Goal: Task Accomplishment & Management: Manage account settings

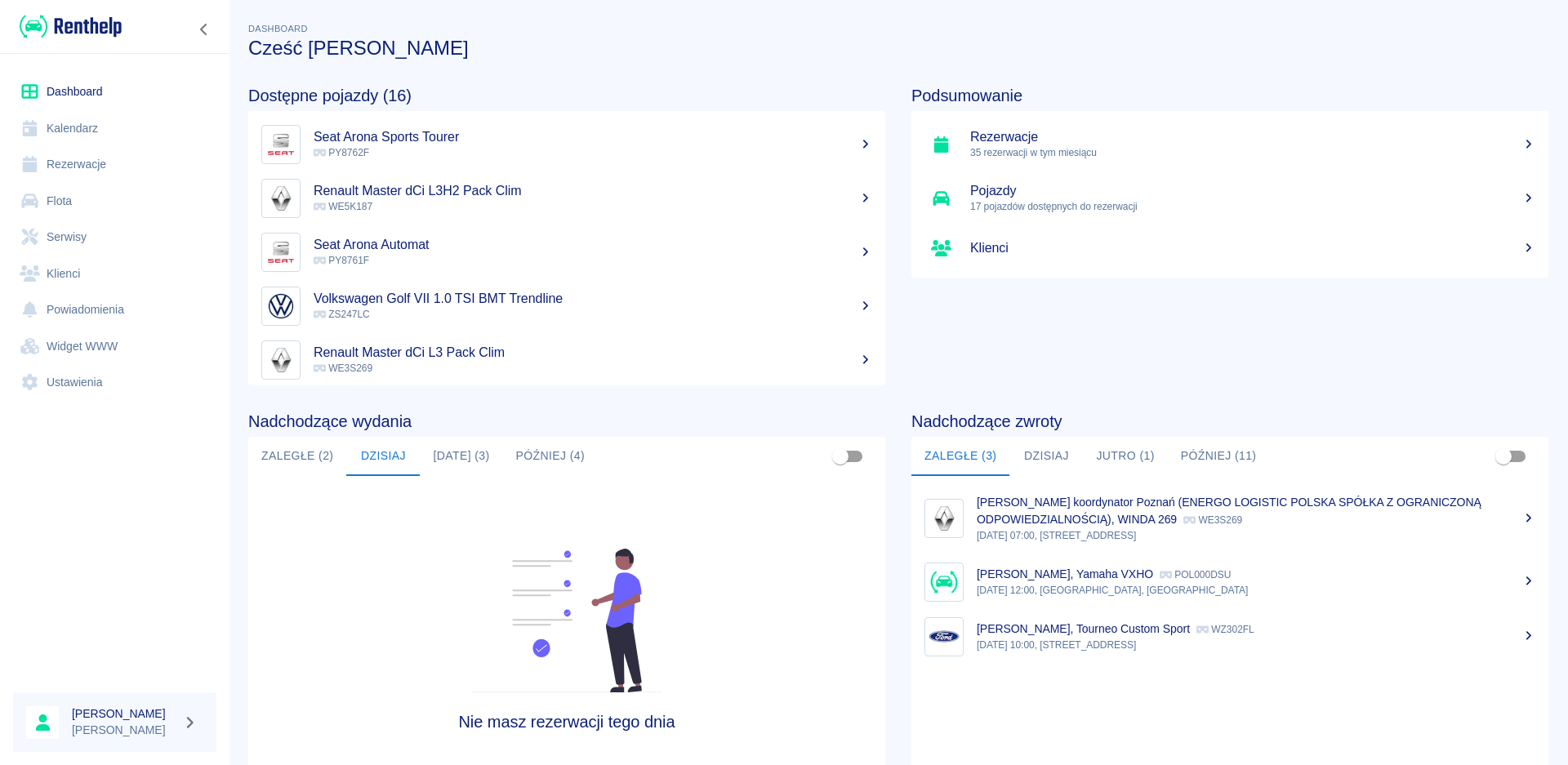
scroll to position [86, 0]
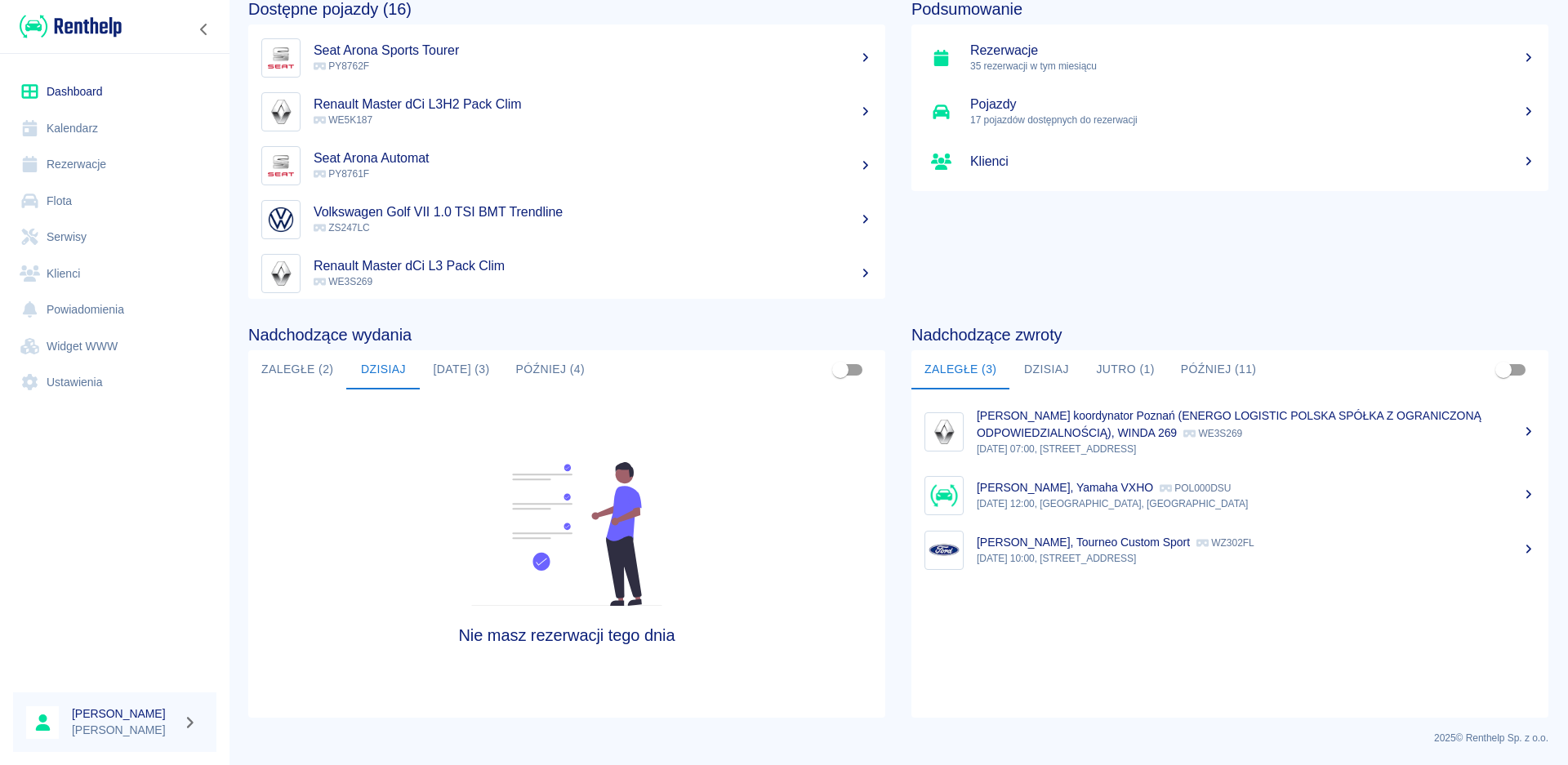
click at [295, 371] on button "Zaległe (2)" at bounding box center [297, 370] width 98 height 39
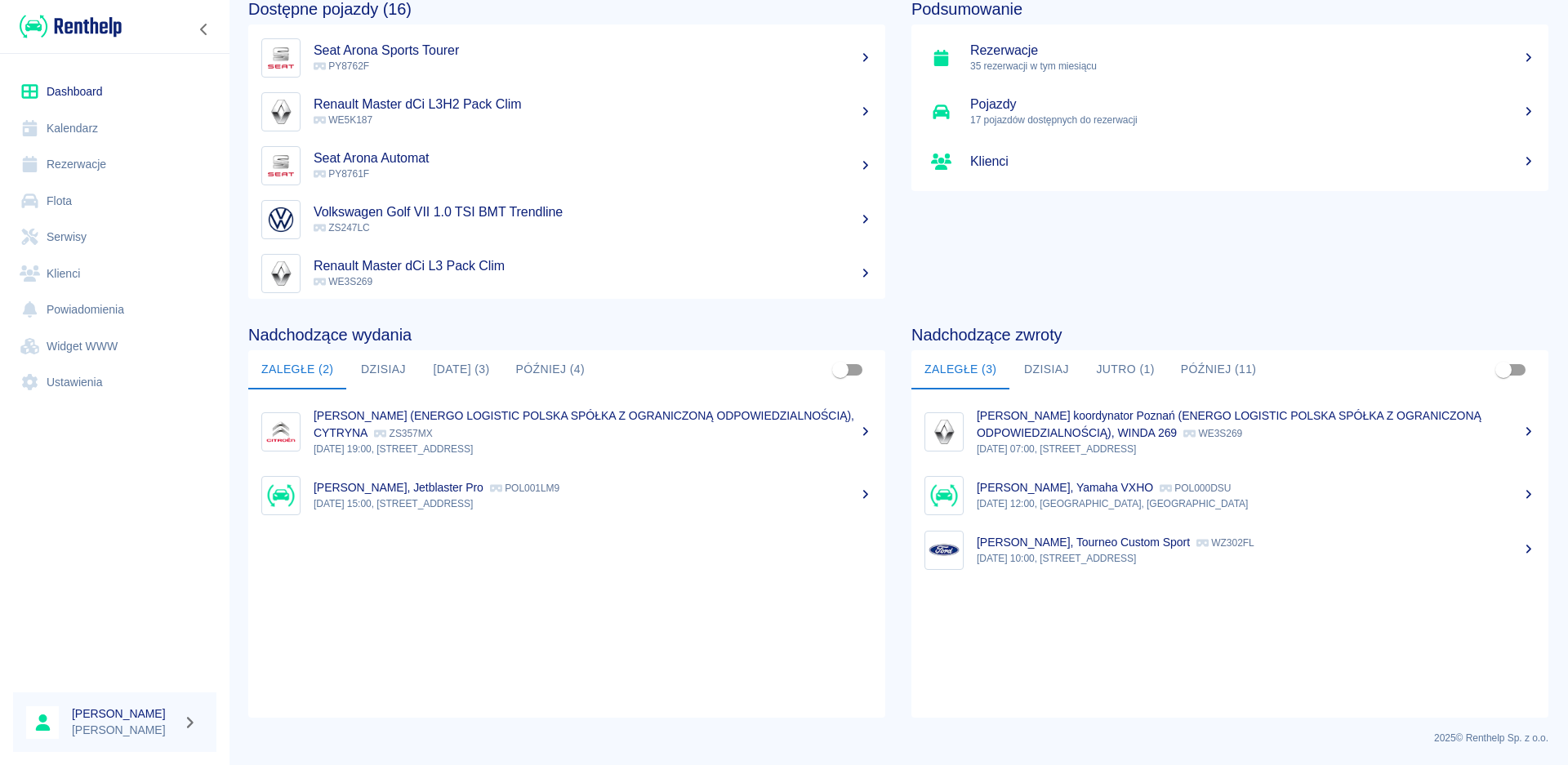
click at [394, 361] on button "Dzisiaj" at bounding box center [383, 370] width 74 height 39
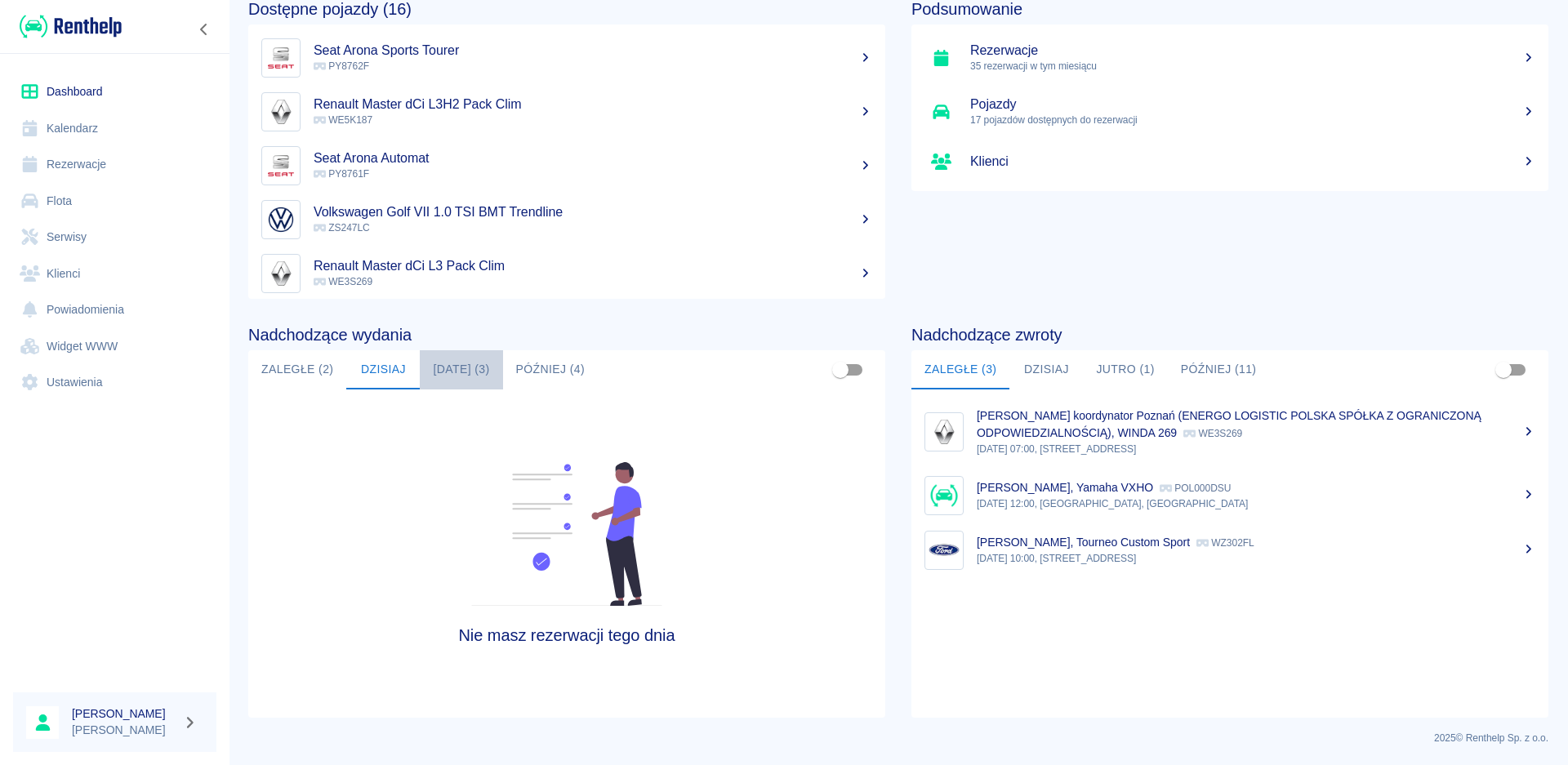
click at [441, 373] on button "[DATE] (3)" at bounding box center [461, 370] width 82 height 39
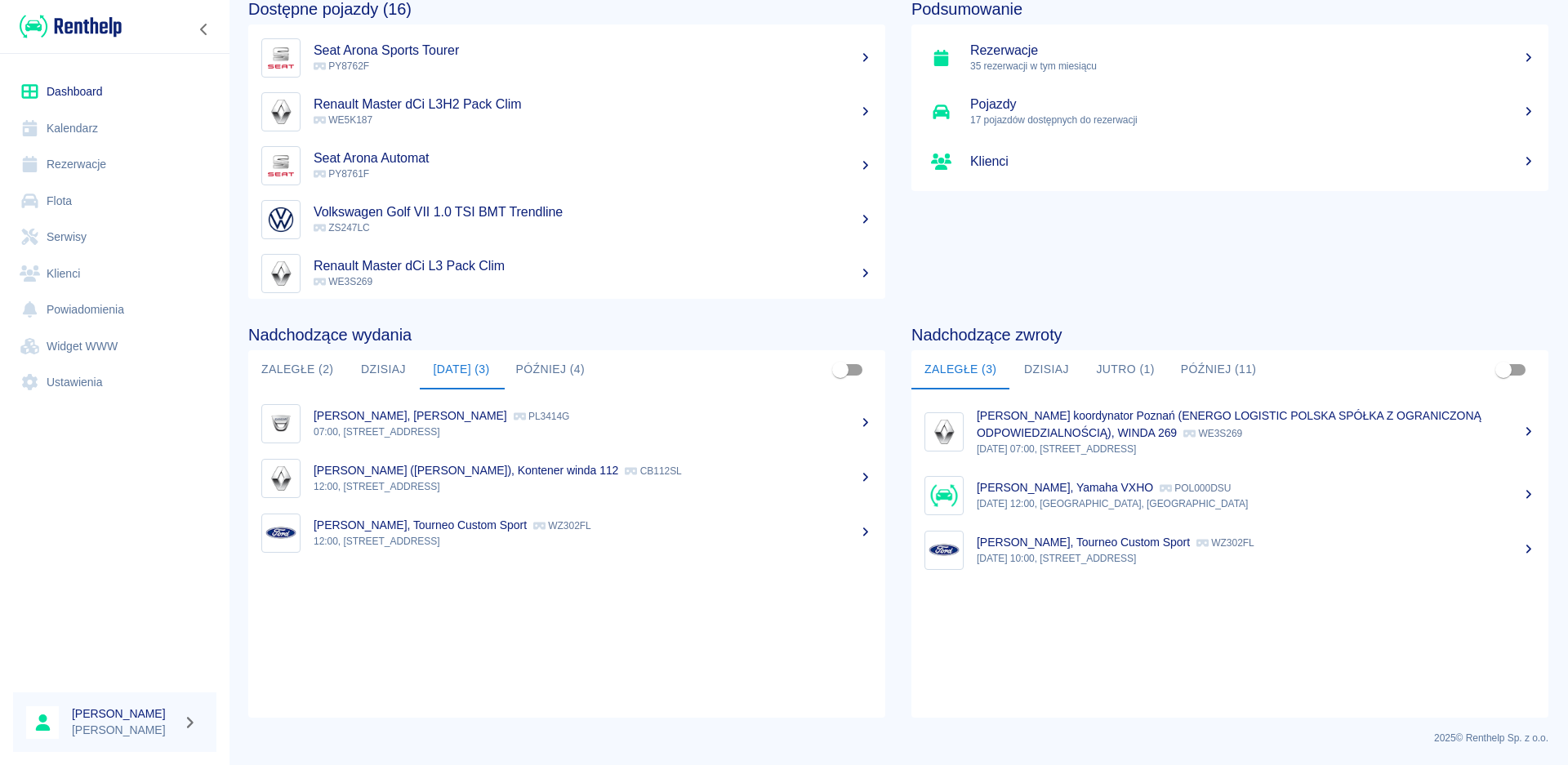
click at [393, 413] on p "[PERSON_NAME], [PERSON_NAME]" at bounding box center [410, 416] width 193 height 13
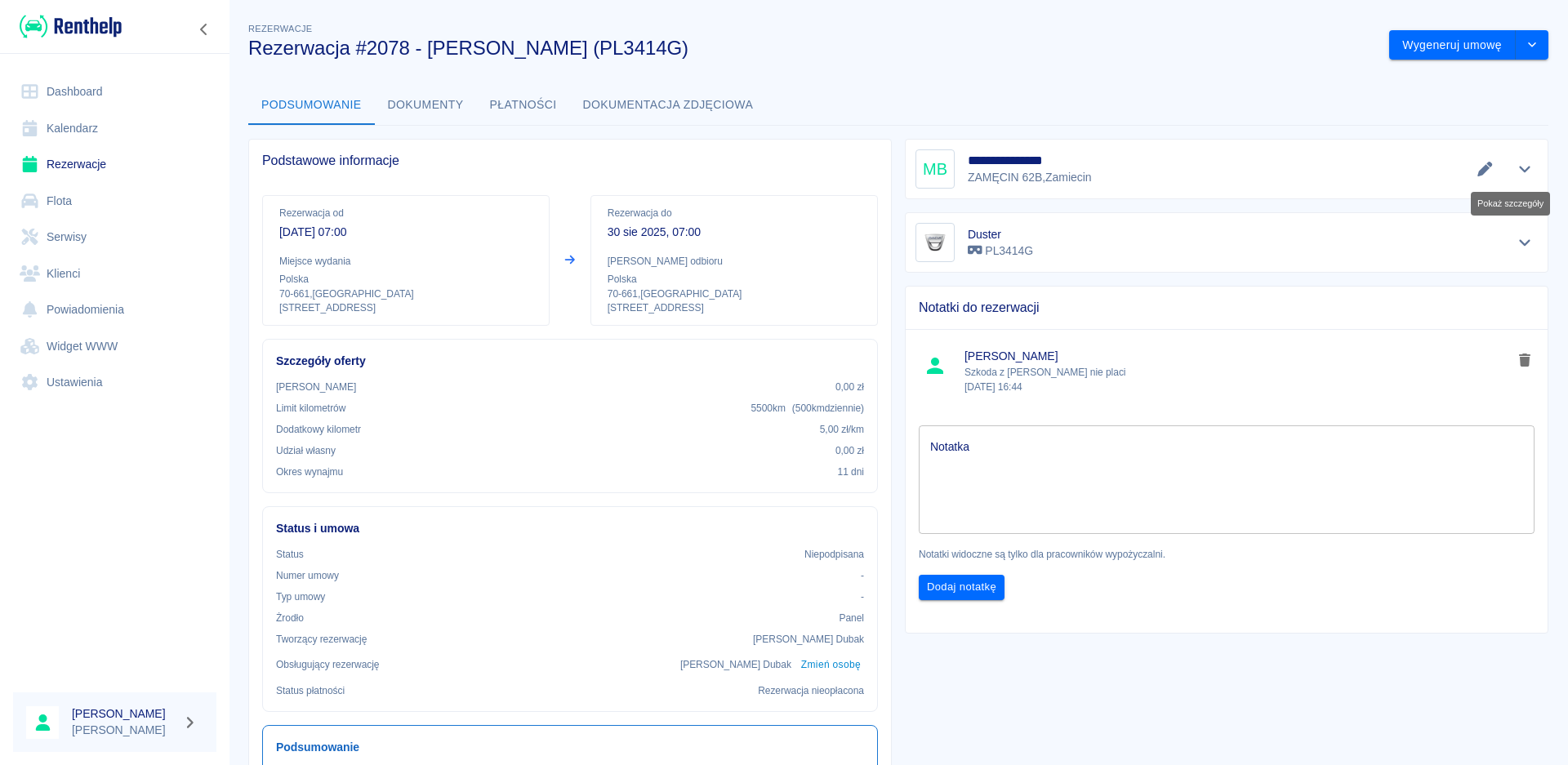
click at [1515, 163] on icon "Pokaż szczegóły" at bounding box center [1525, 169] width 19 height 14
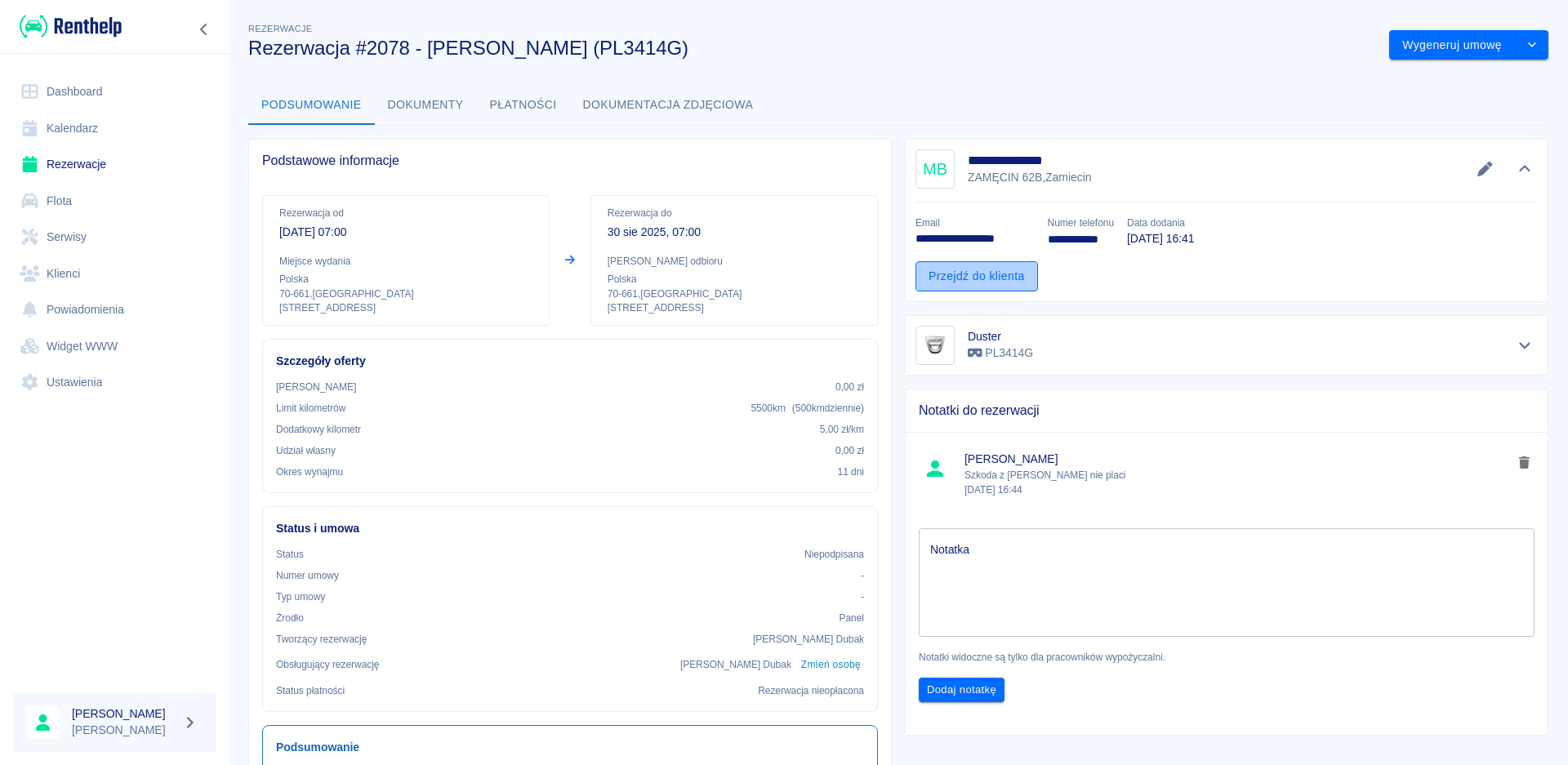
click at [947, 274] on link "Przejdź do klienta" at bounding box center [977, 277] width 123 height 31
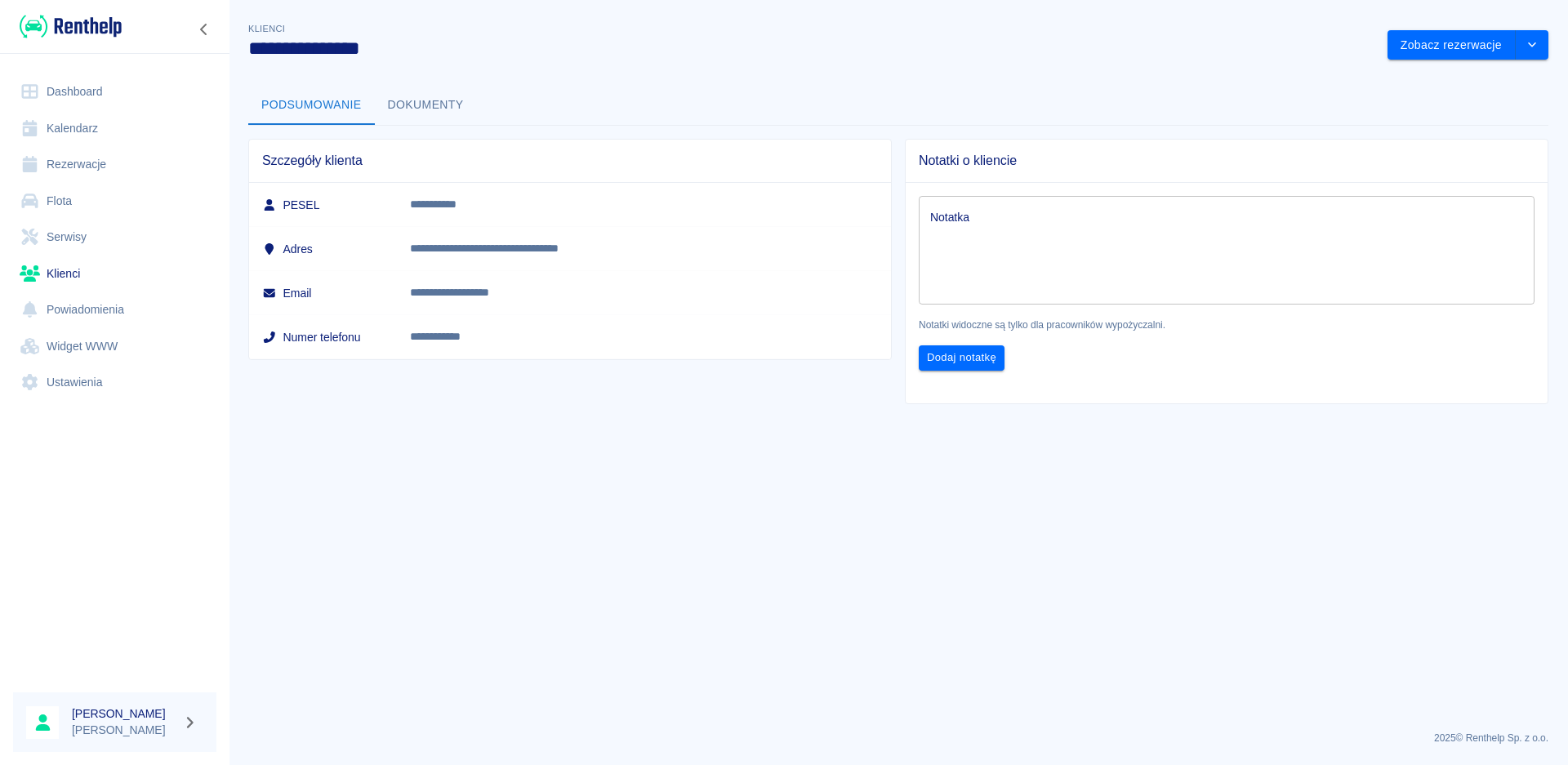
click at [414, 98] on button "Dokumenty" at bounding box center [425, 105] width 102 height 39
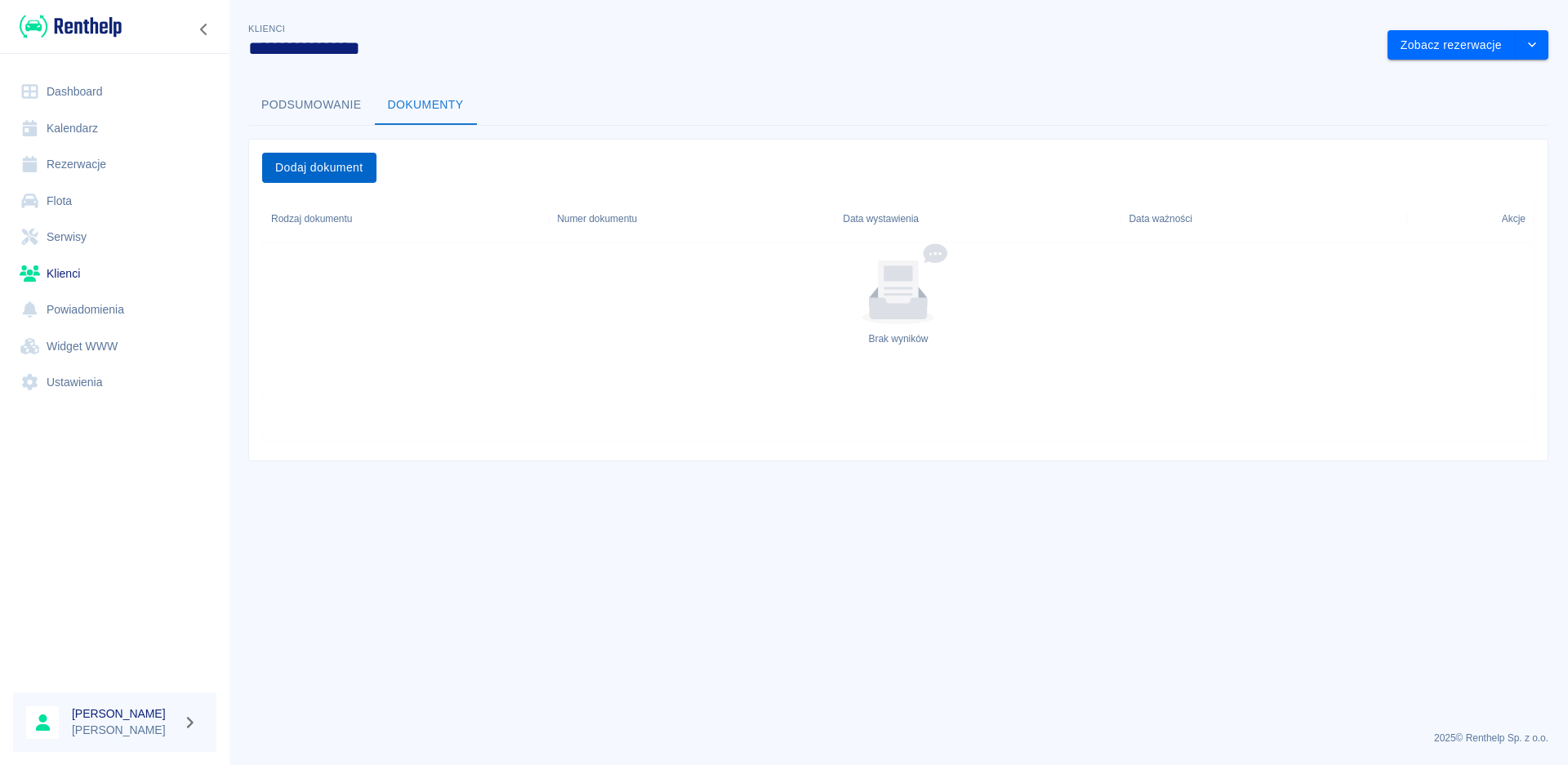
click at [352, 166] on button "Dodaj dokument" at bounding box center [319, 168] width 114 height 31
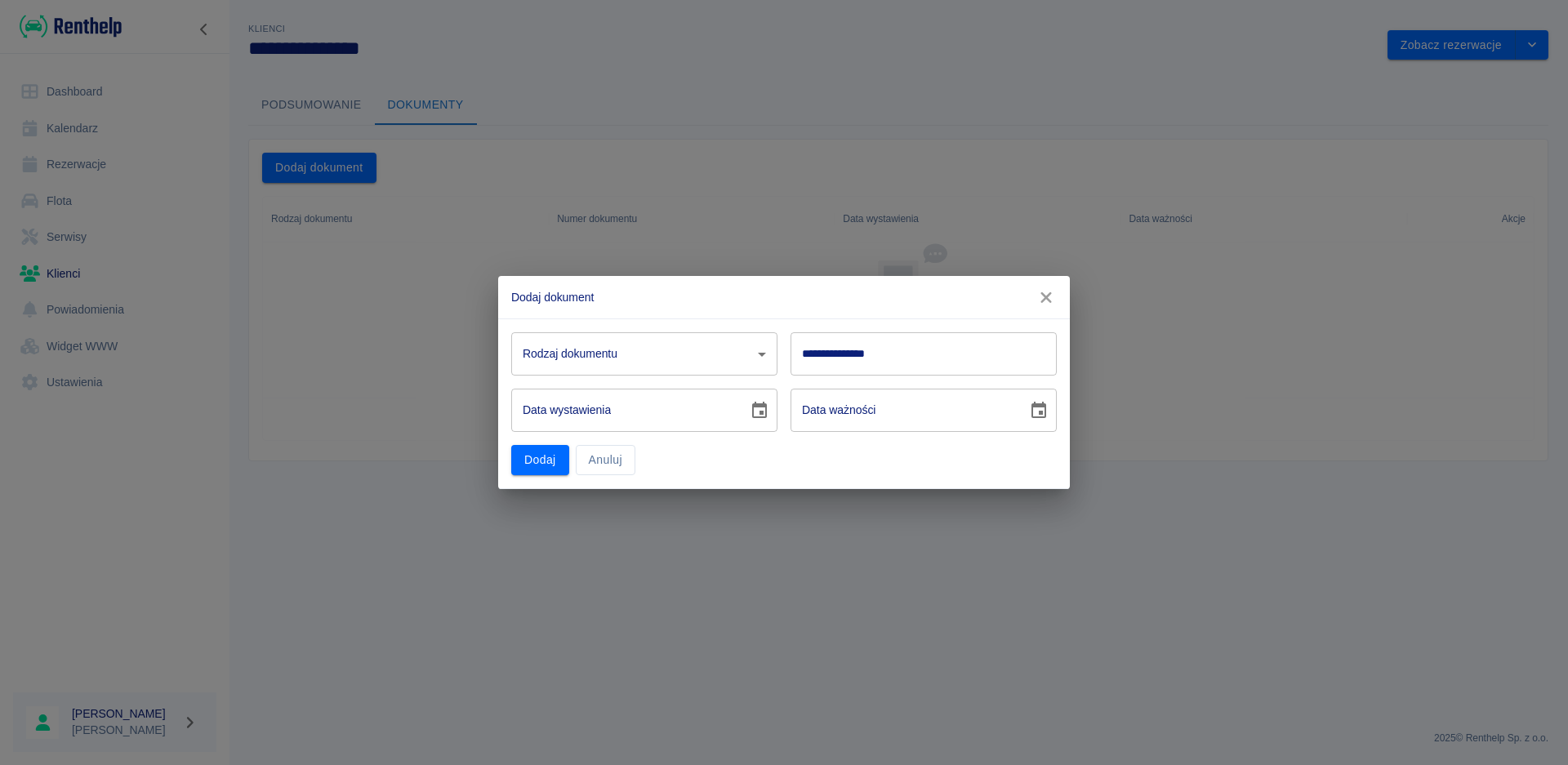
click at [1042, 292] on icon "button" at bounding box center [1046, 298] width 21 height 17
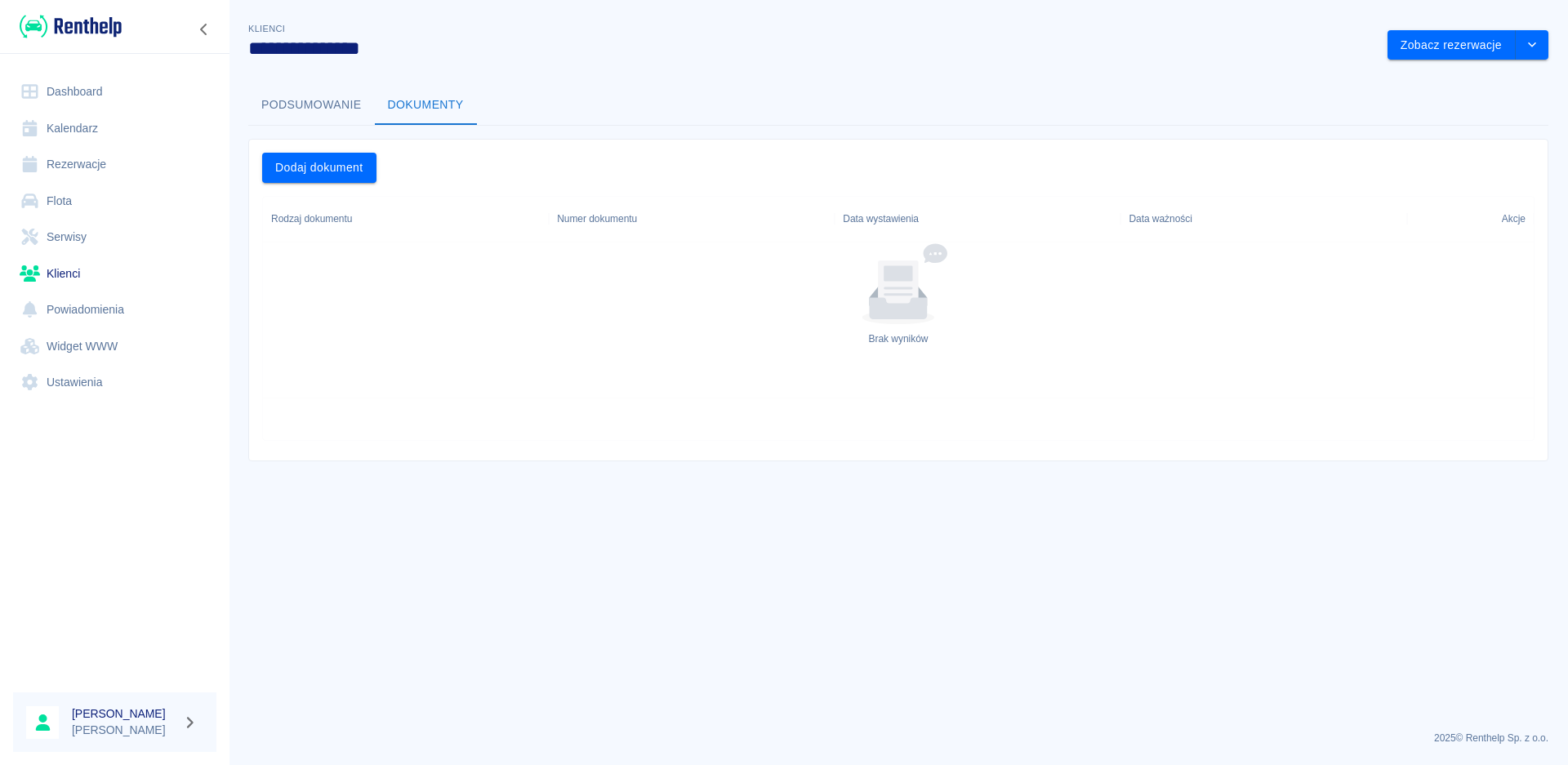
click at [288, 100] on button "Podsumowanie" at bounding box center [311, 105] width 126 height 39
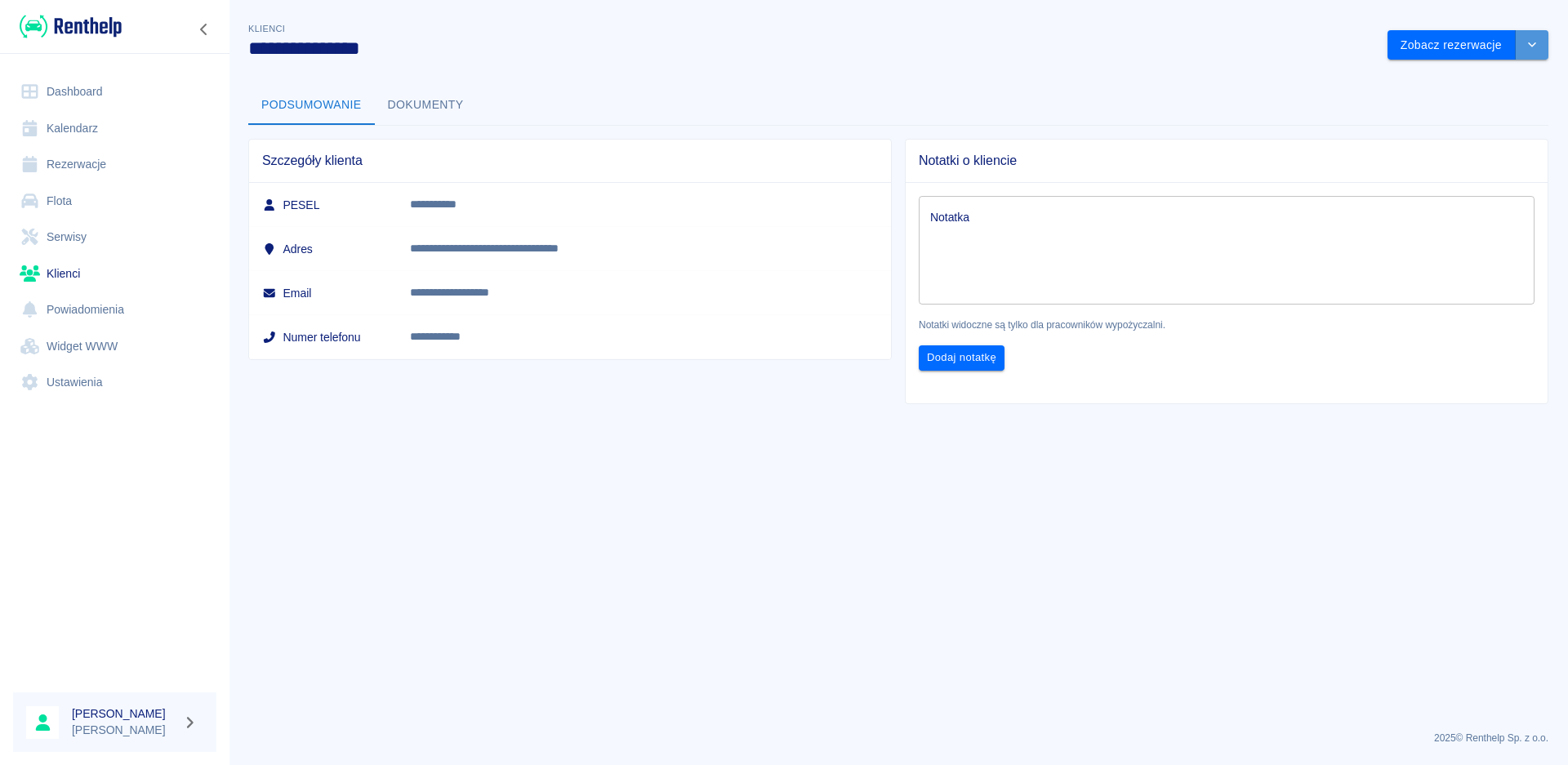
click at [1532, 41] on icon "drop-down" at bounding box center [1533, 44] width 13 height 11
click at [1450, 81] on li "Edytuj klienta" at bounding box center [1466, 79] width 147 height 27
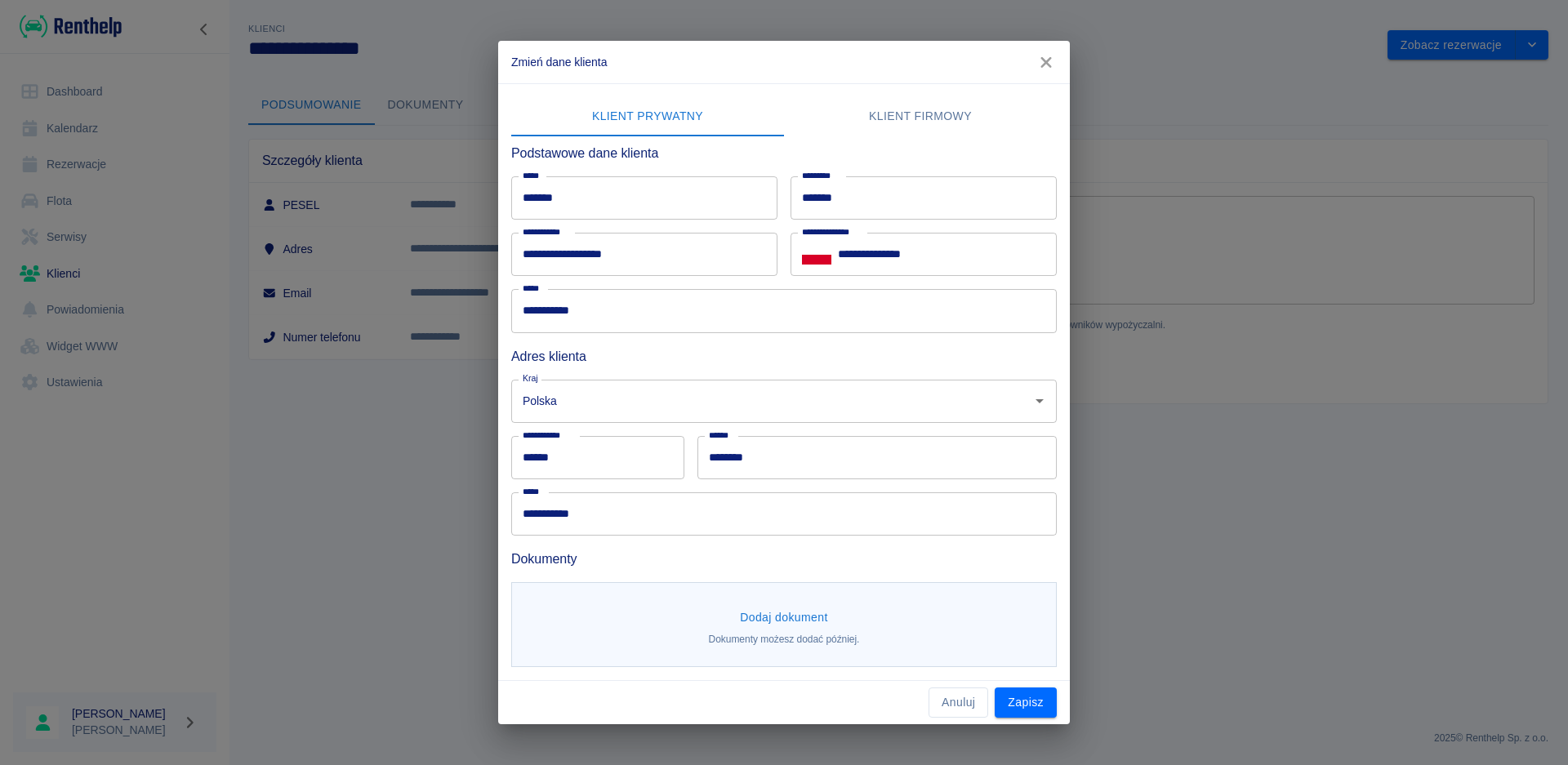
click at [790, 621] on button "Dodaj dokument" at bounding box center [784, 618] width 102 height 31
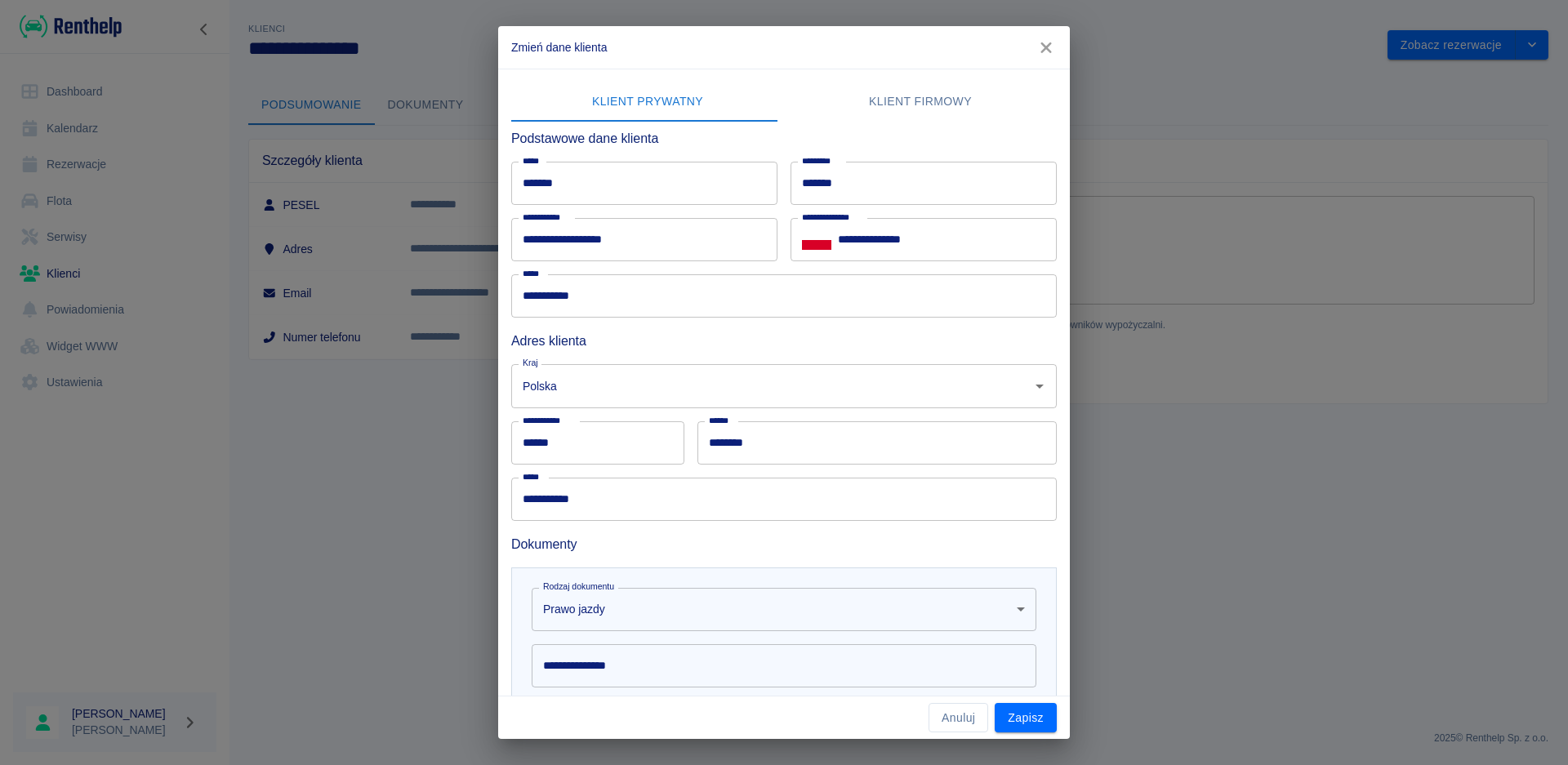
click at [1000, 599] on body "**********" at bounding box center [784, 382] width 1568 height 765
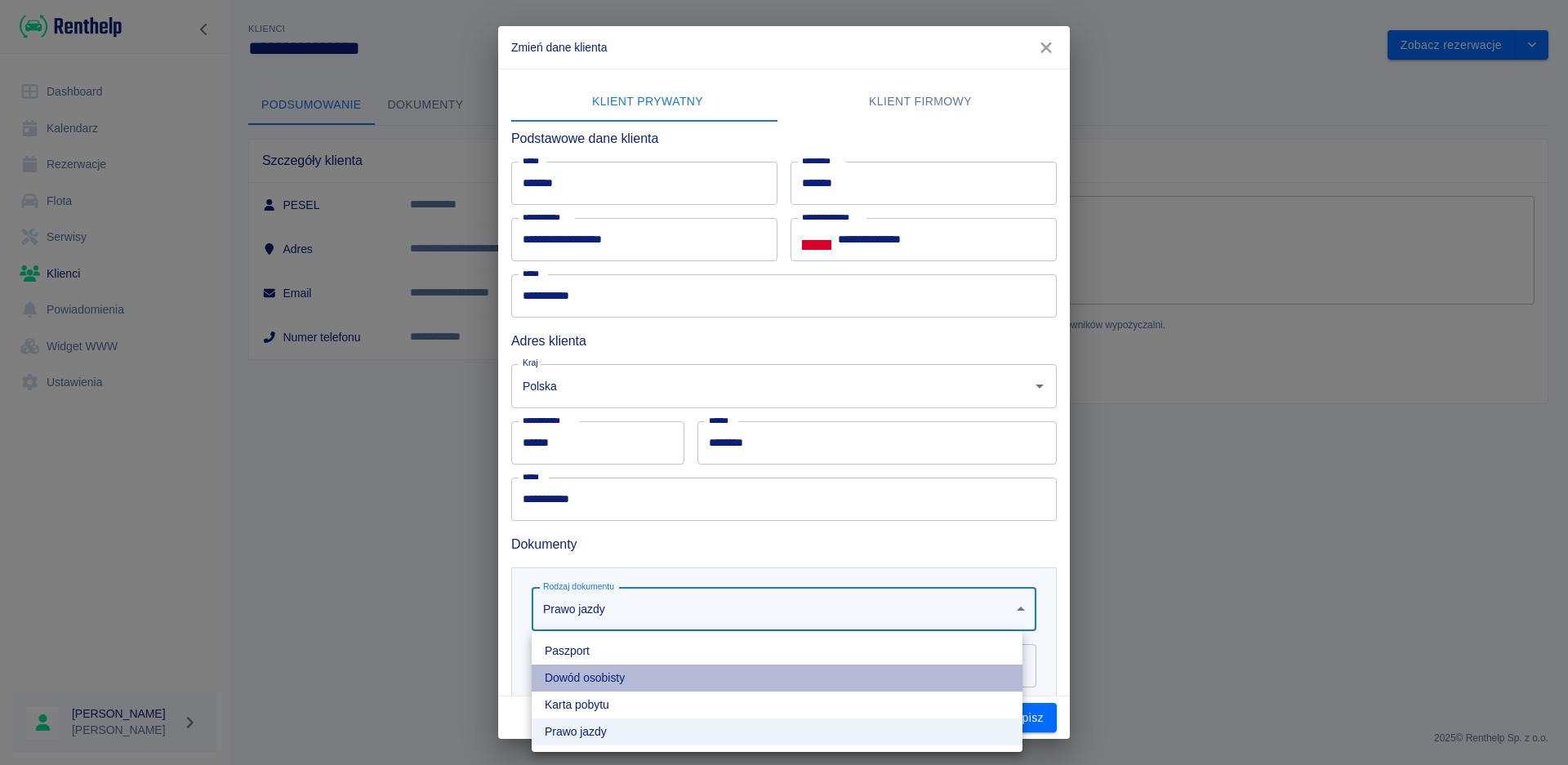
click at [624, 674] on li "Dowód osobisty" at bounding box center [777, 678] width 490 height 27
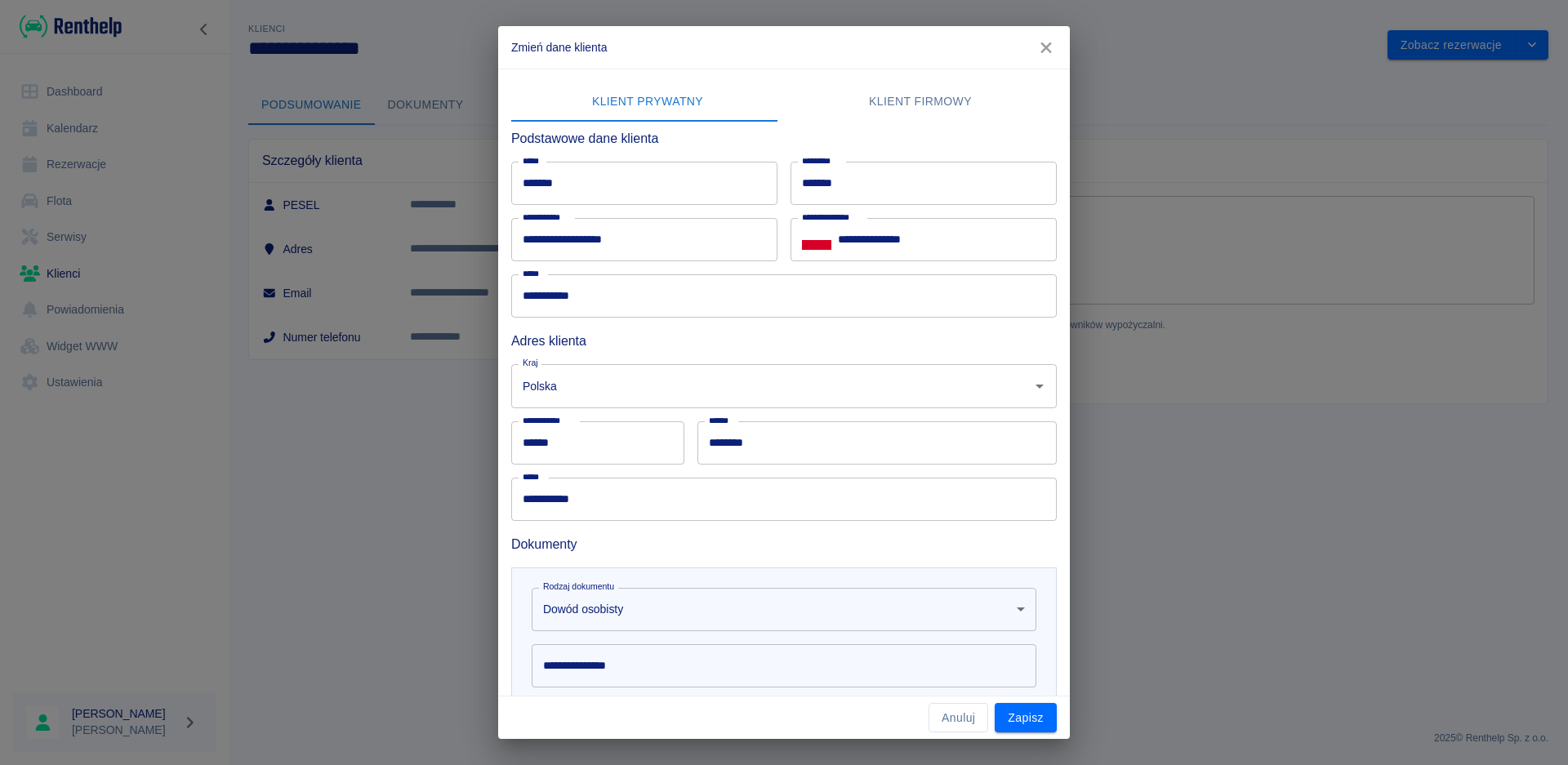
click at [807, 657] on input "**********" at bounding box center [784, 665] width 505 height 43
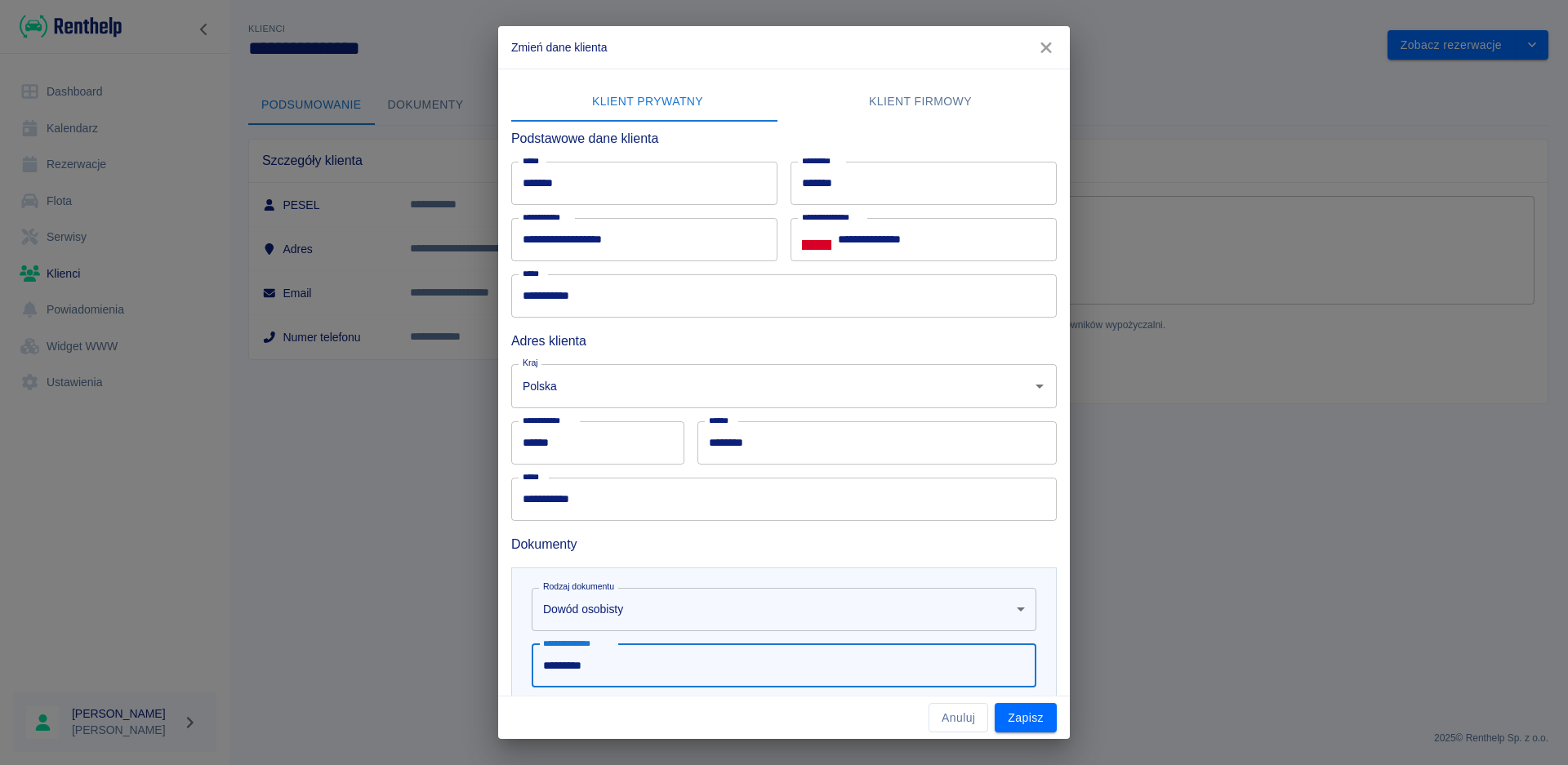
type input "*********"
click at [1033, 640] on div "**********" at bounding box center [784, 687] width 546 height 240
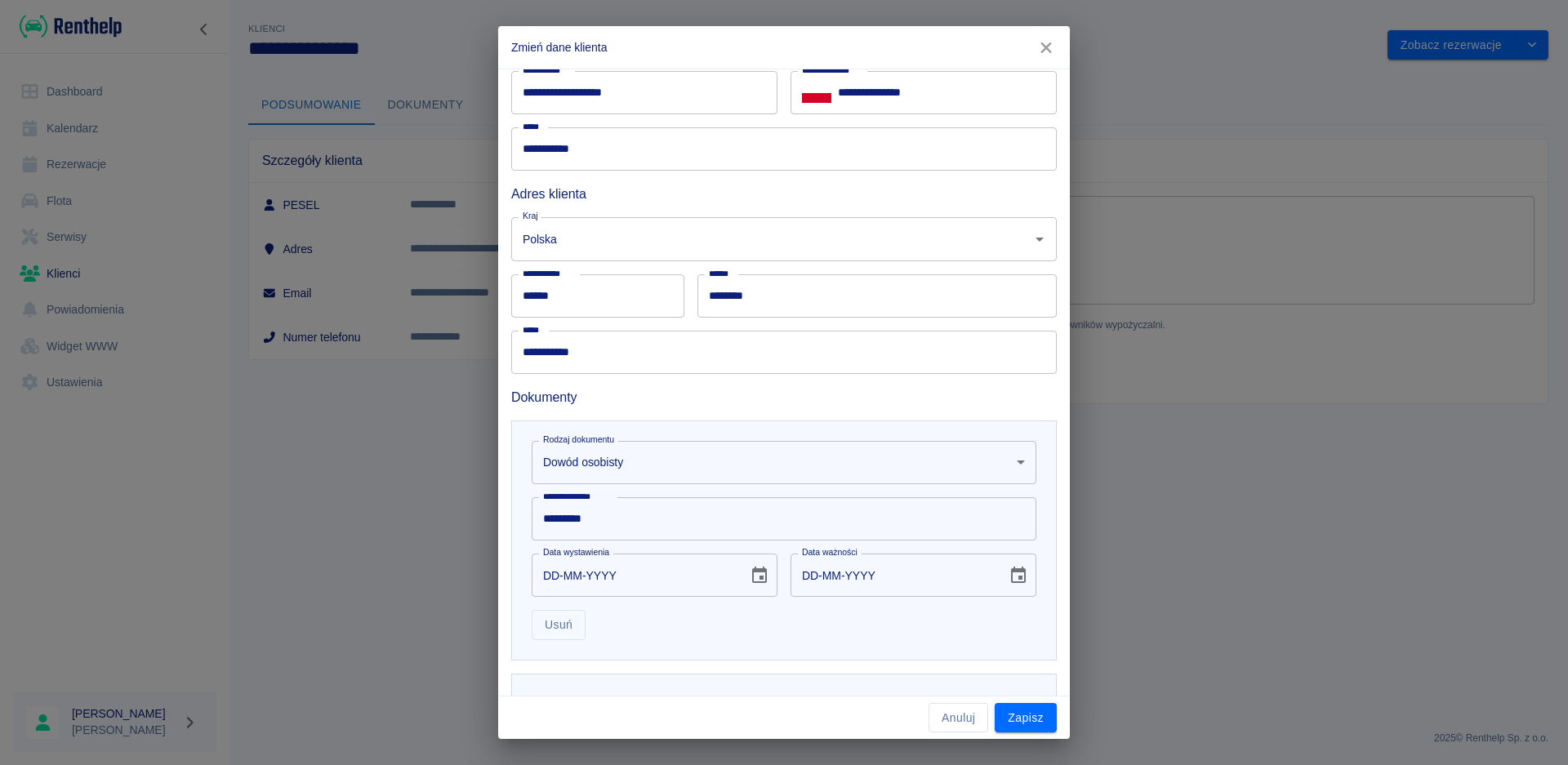
scroll to position [208, 0]
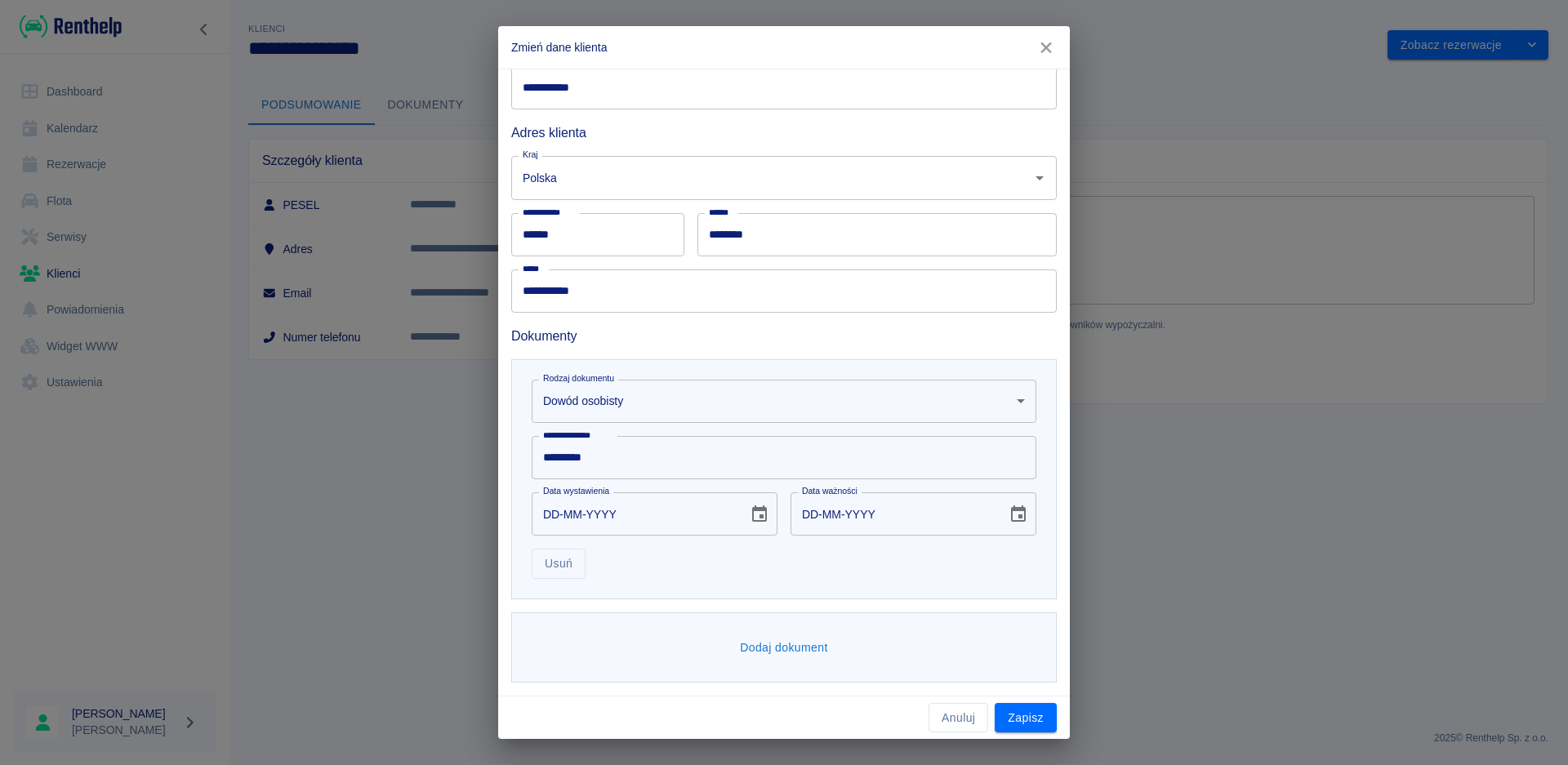
click at [553, 518] on input "DD-MM-YYYY" at bounding box center [634, 513] width 205 height 43
click at [551, 514] on input "DD-MM-YYYY" at bounding box center [634, 513] width 205 height 43
type input "04-05-0020"
type input "04-05-0030"
type input "[DATE]"
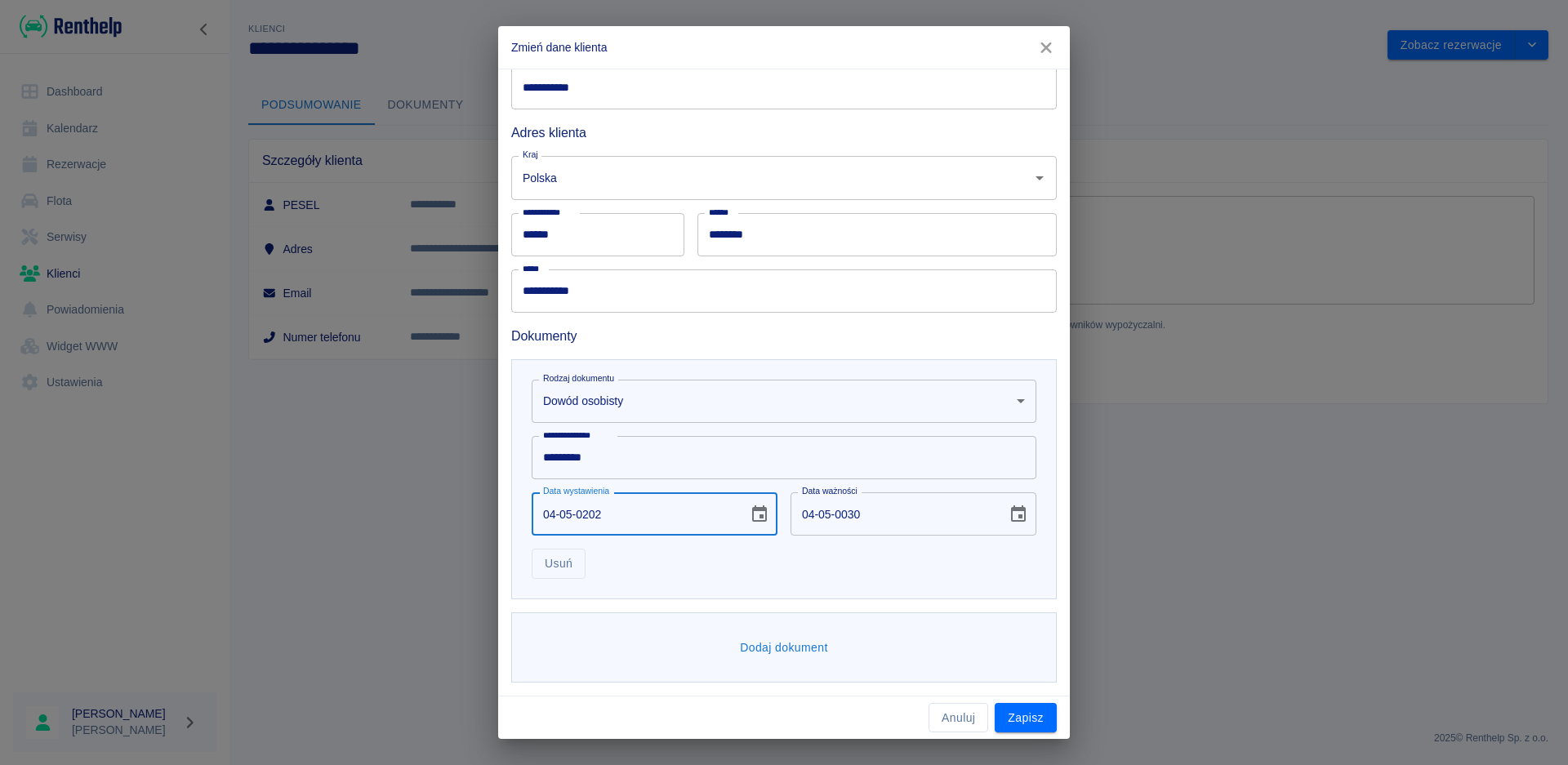
type input "[DATE]"
click at [784, 644] on button "Dodaj dokument" at bounding box center [784, 648] width 102 height 31
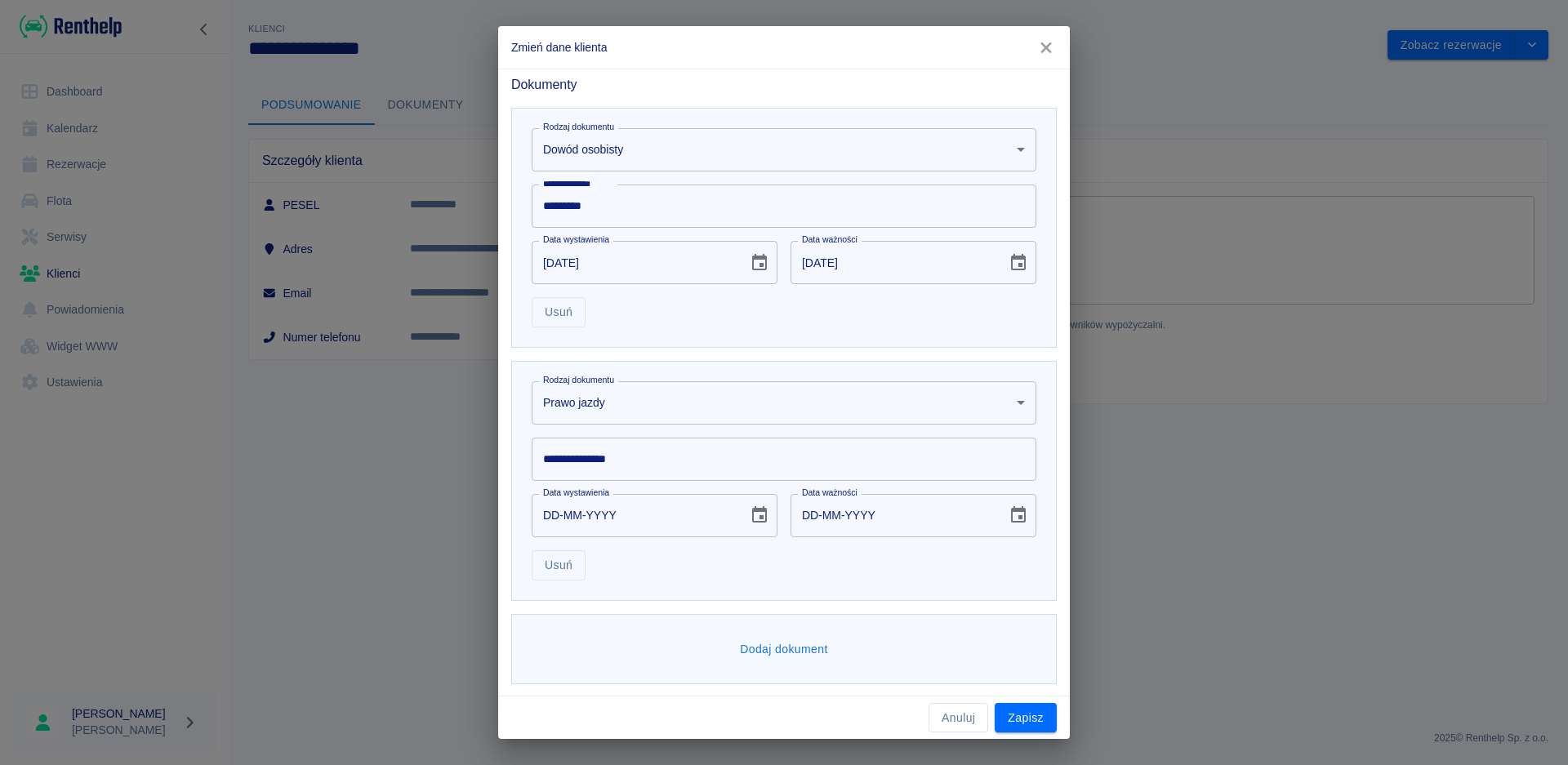
scroll to position [461, 0]
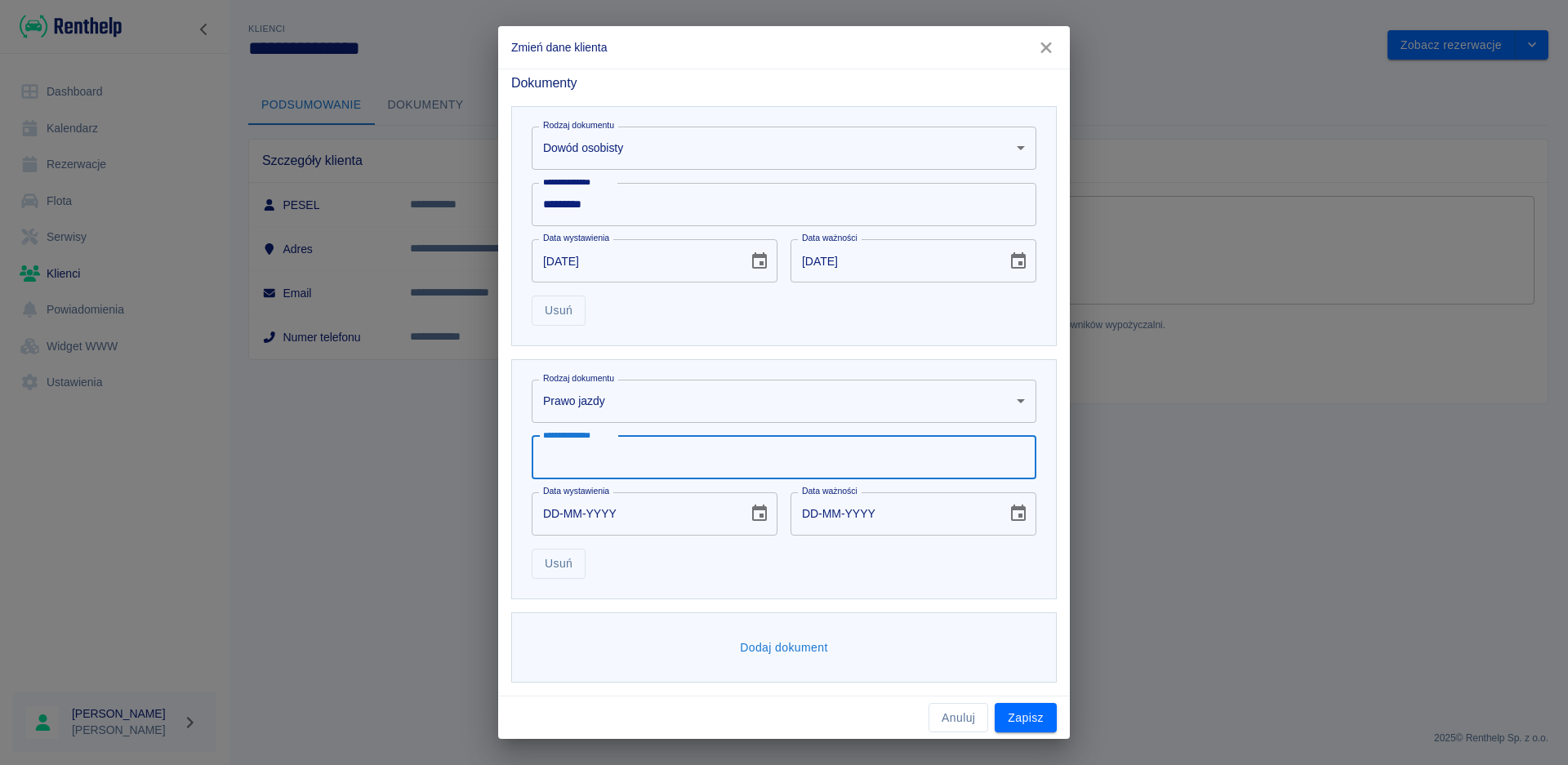
click at [638, 460] on input "**********" at bounding box center [784, 457] width 505 height 43
type input "**********"
click at [553, 520] on input "DD-MM-YYYY" at bounding box center [634, 513] width 205 height 43
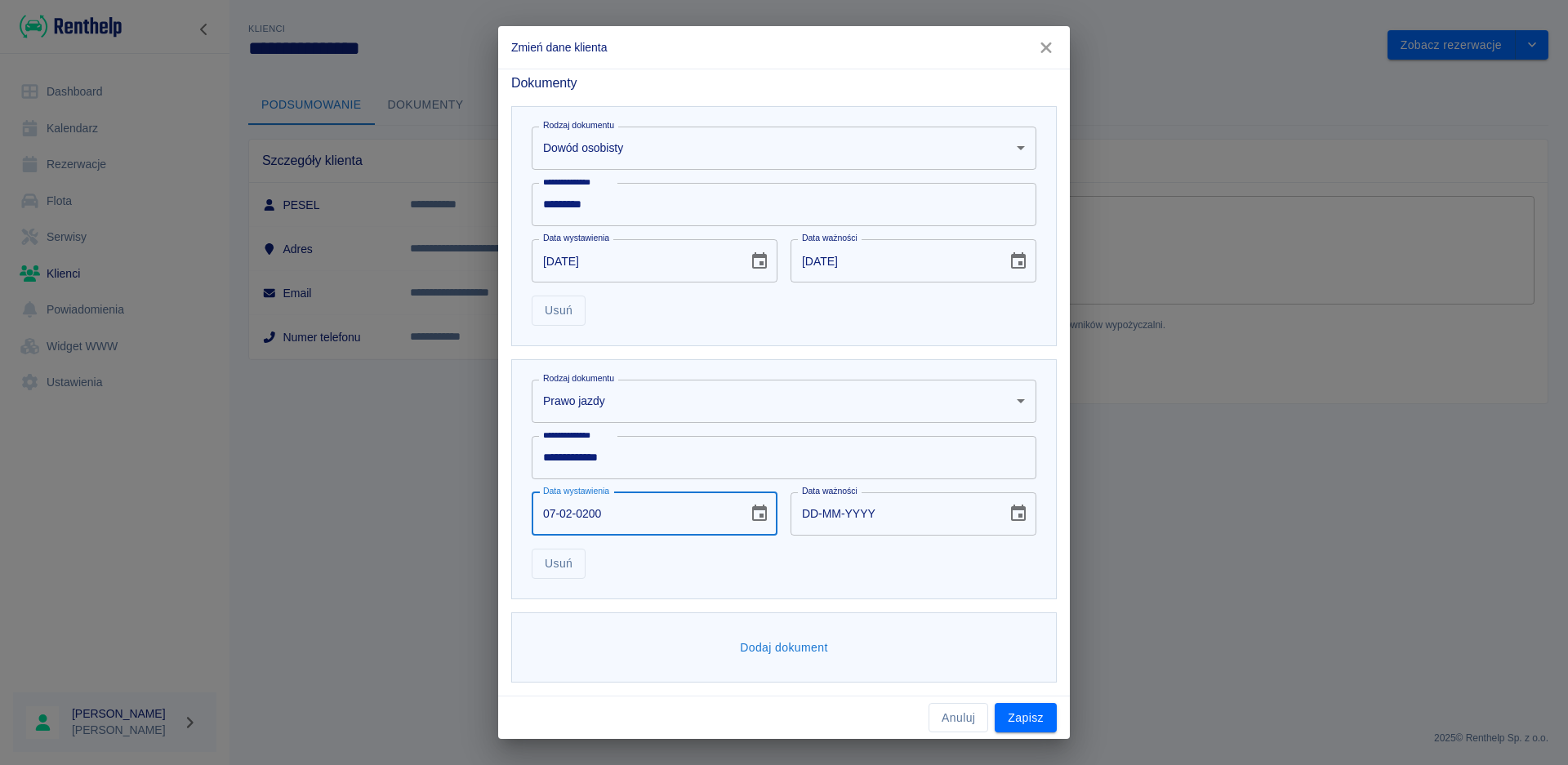
type input "[DATE]"
click at [676, 567] on div "Usuń" at bounding box center [777, 556] width 518 height 43
click at [1034, 724] on button "Zapisz" at bounding box center [1025, 718] width 62 height 31
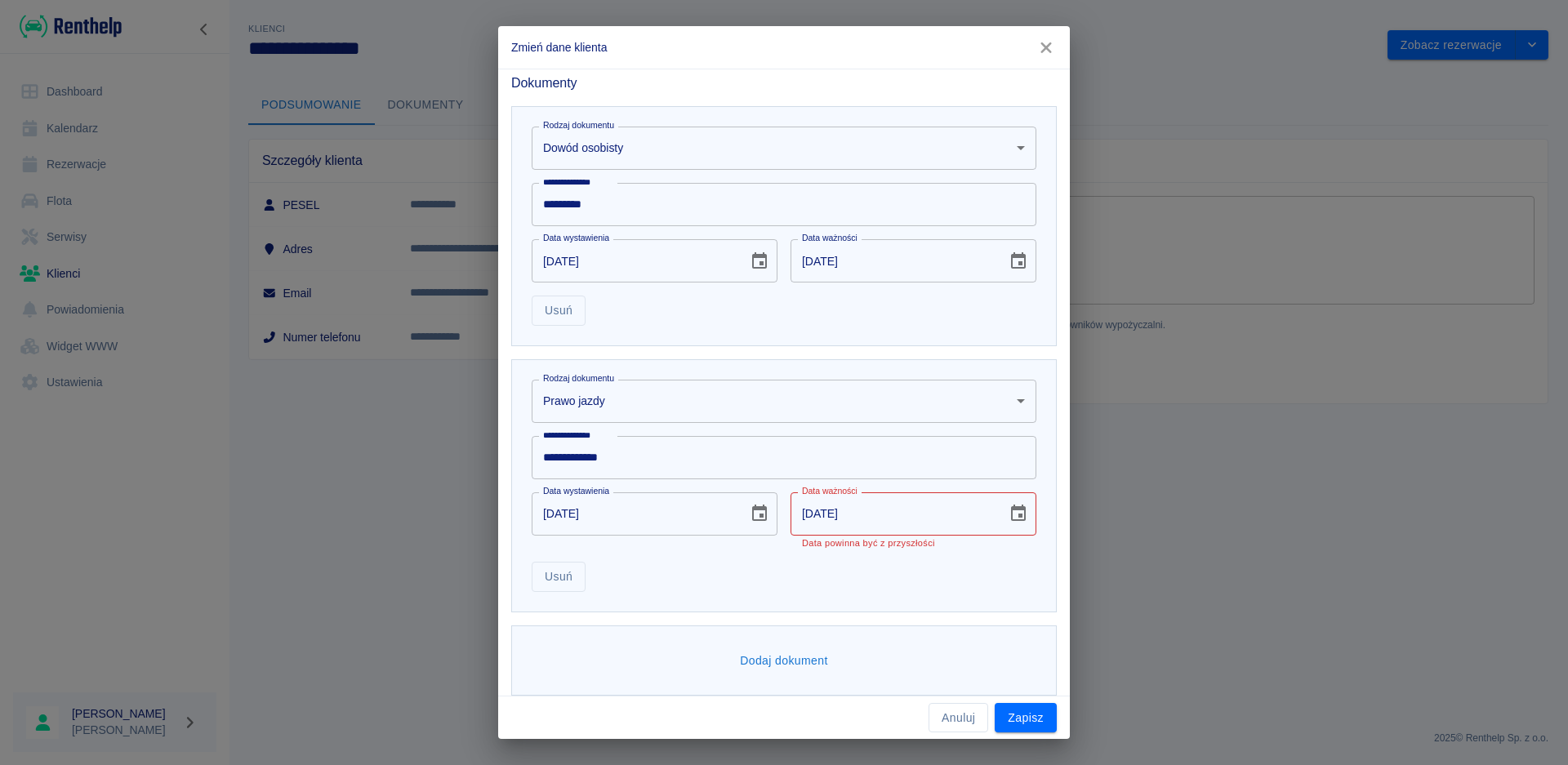
click at [856, 510] on input "[DATE]" at bounding box center [893, 513] width 205 height 43
click at [848, 513] on input "[DATE]" at bounding box center [893, 513] width 205 height 43
type input "[DATE]"
click at [872, 563] on div "Usuń" at bounding box center [777, 556] width 518 height 43
click at [1038, 721] on button "Zapisz" at bounding box center [1025, 718] width 62 height 31
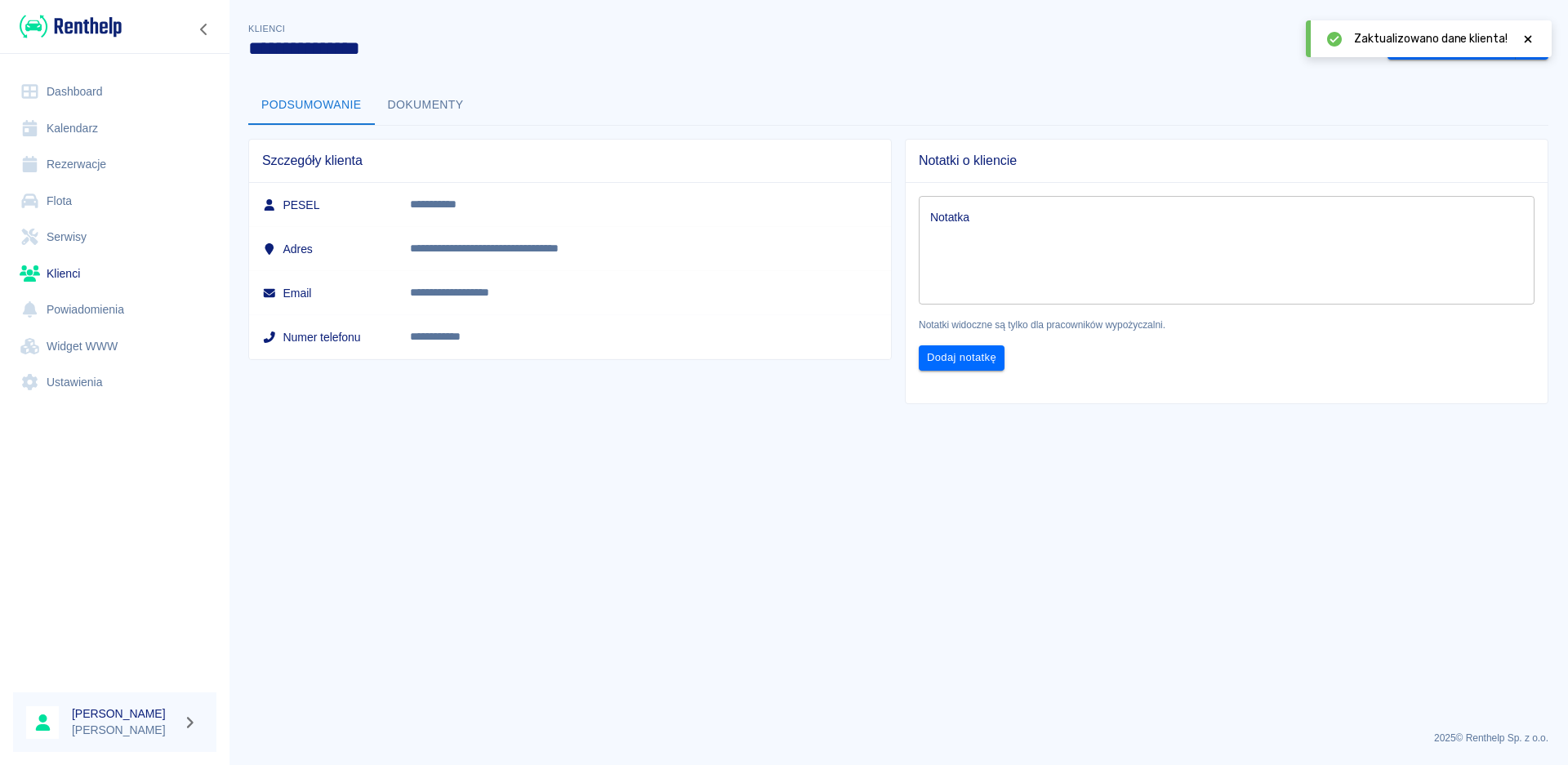
click at [1529, 28] on div "Zaktualizowano dane klienta!" at bounding box center [1428, 38] width 246 height 36
click at [1528, 41] on icon at bounding box center [1528, 39] width 14 height 11
click at [1460, 43] on button "Zobacz rezerwacje" at bounding box center [1452, 46] width 128 height 31
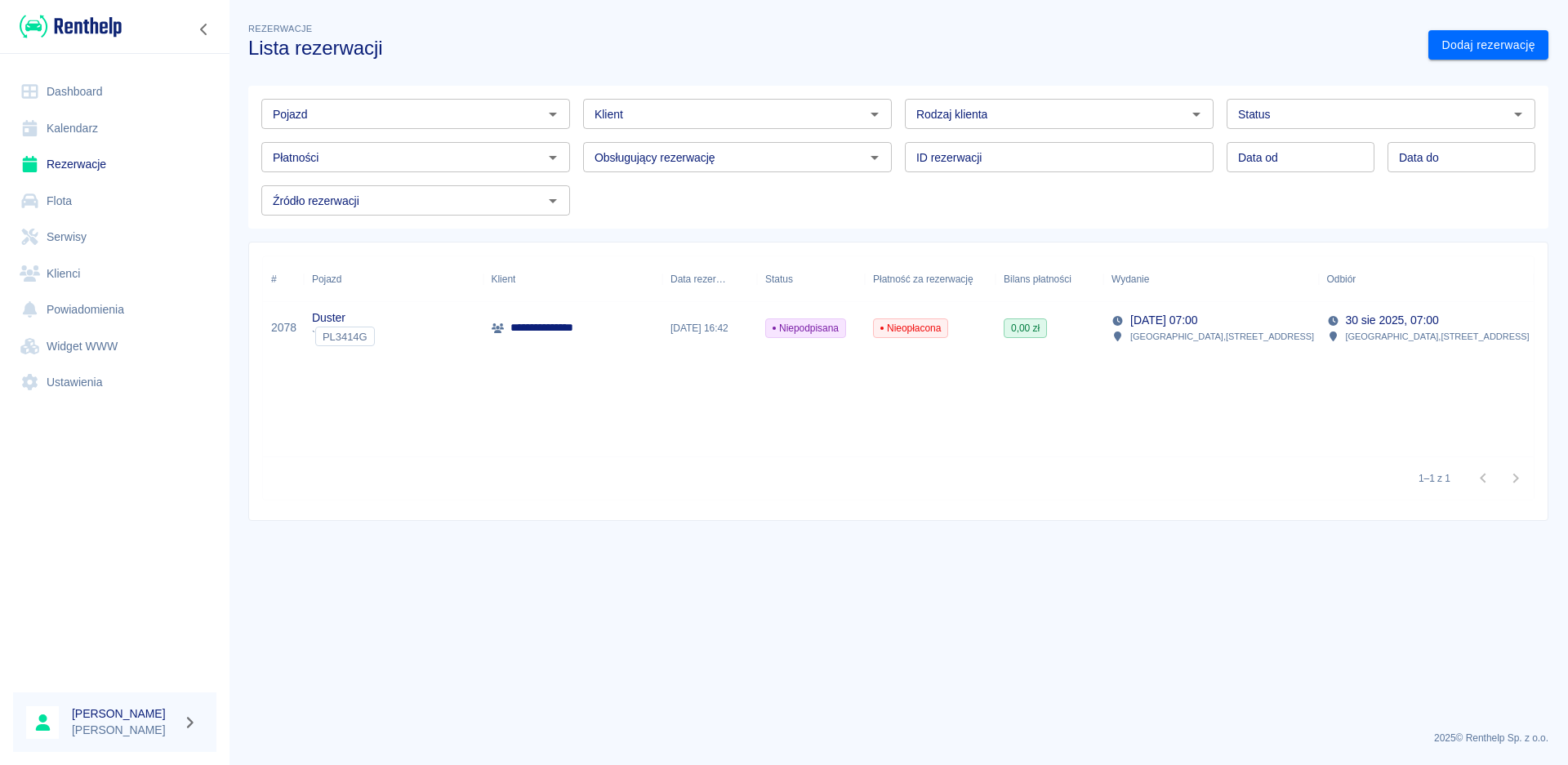
type input "[PERSON_NAME] ([PHONE_NUMBER])"
click at [618, 328] on div "**********" at bounding box center [574, 327] width 180 height 53
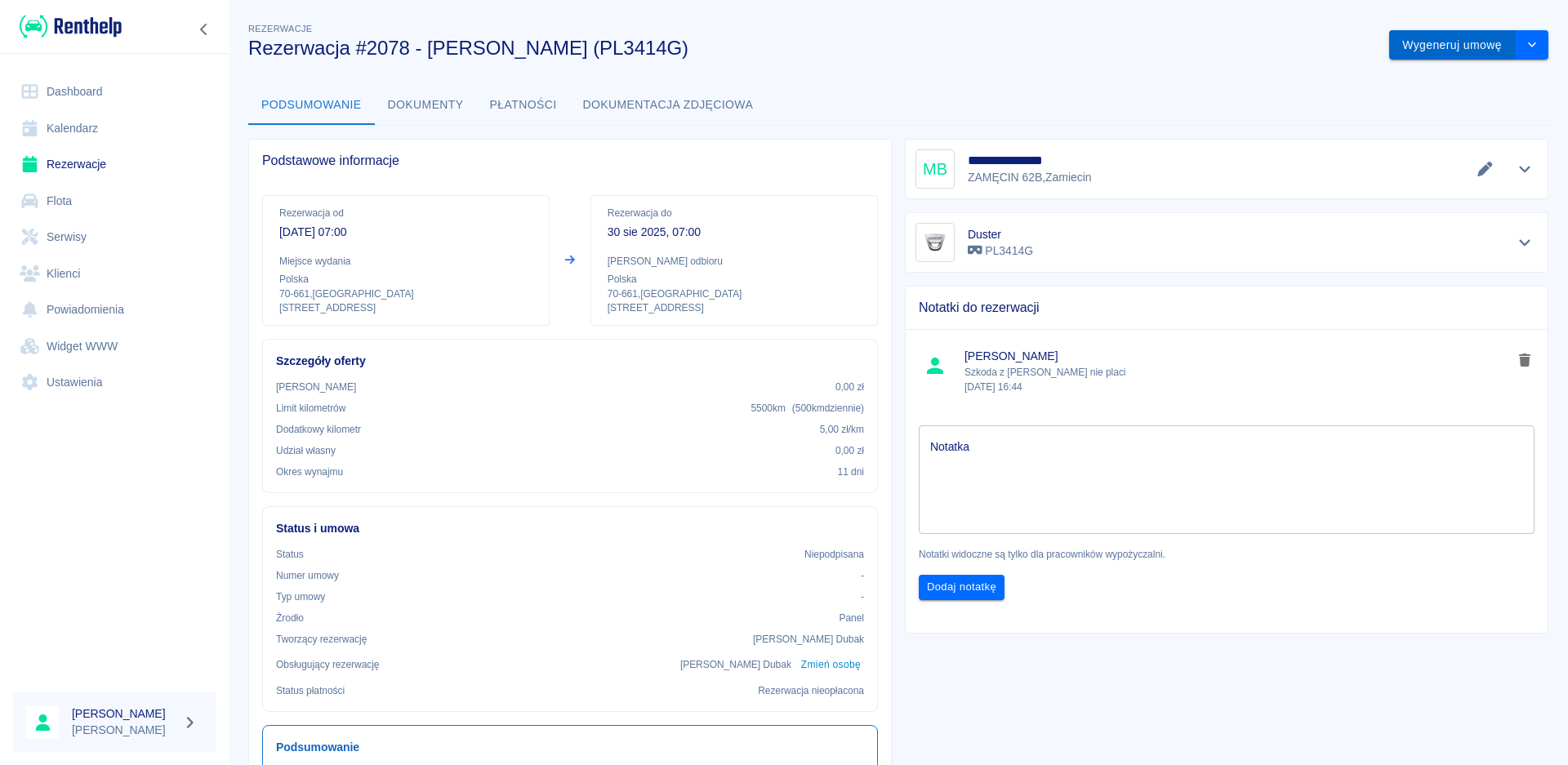
click at [1442, 36] on button "Wygeneruj umowę" at bounding box center [1452, 46] width 126 height 31
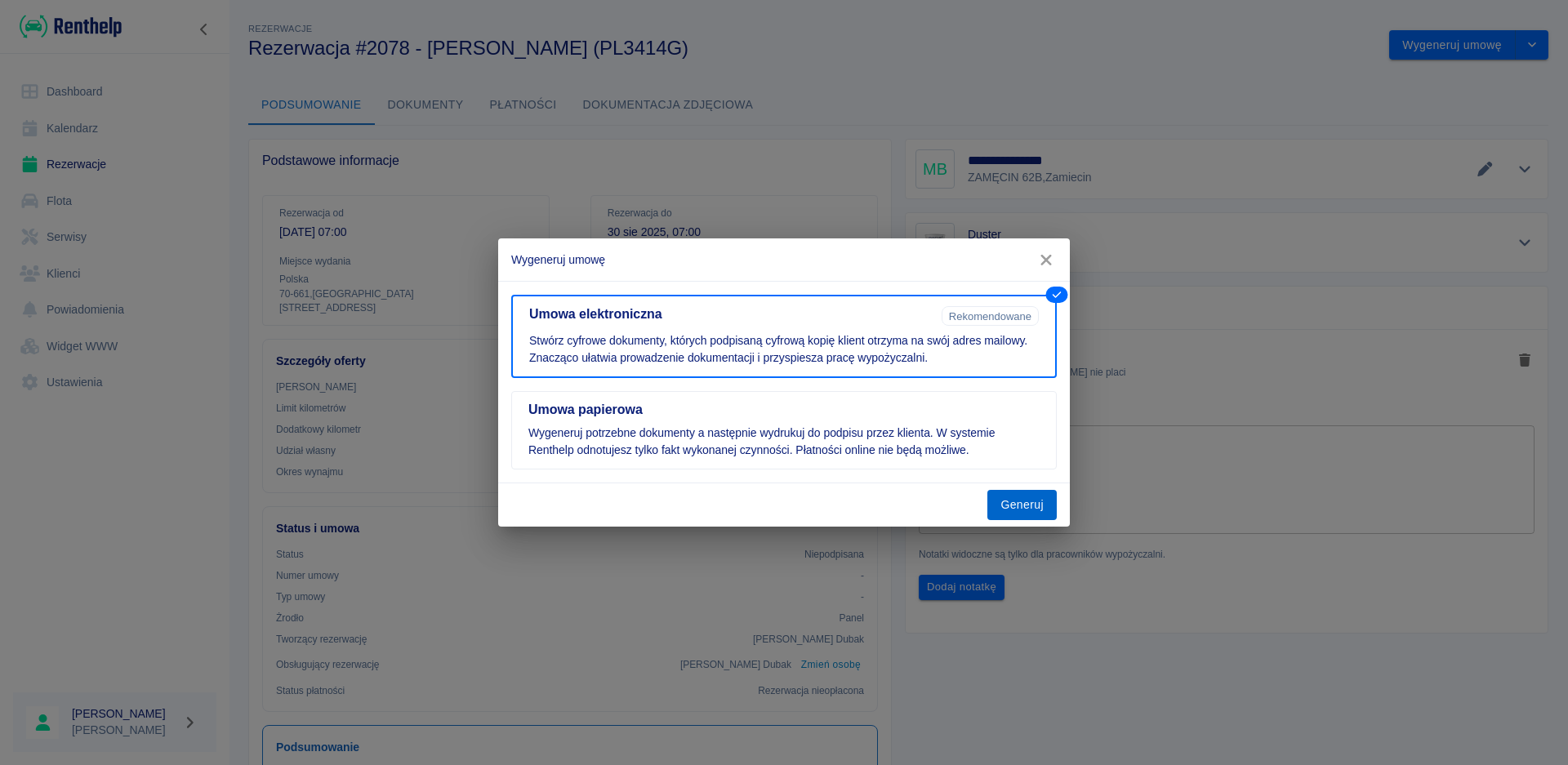
click at [1019, 502] on button "Generuj" at bounding box center [1022, 506] width 69 height 31
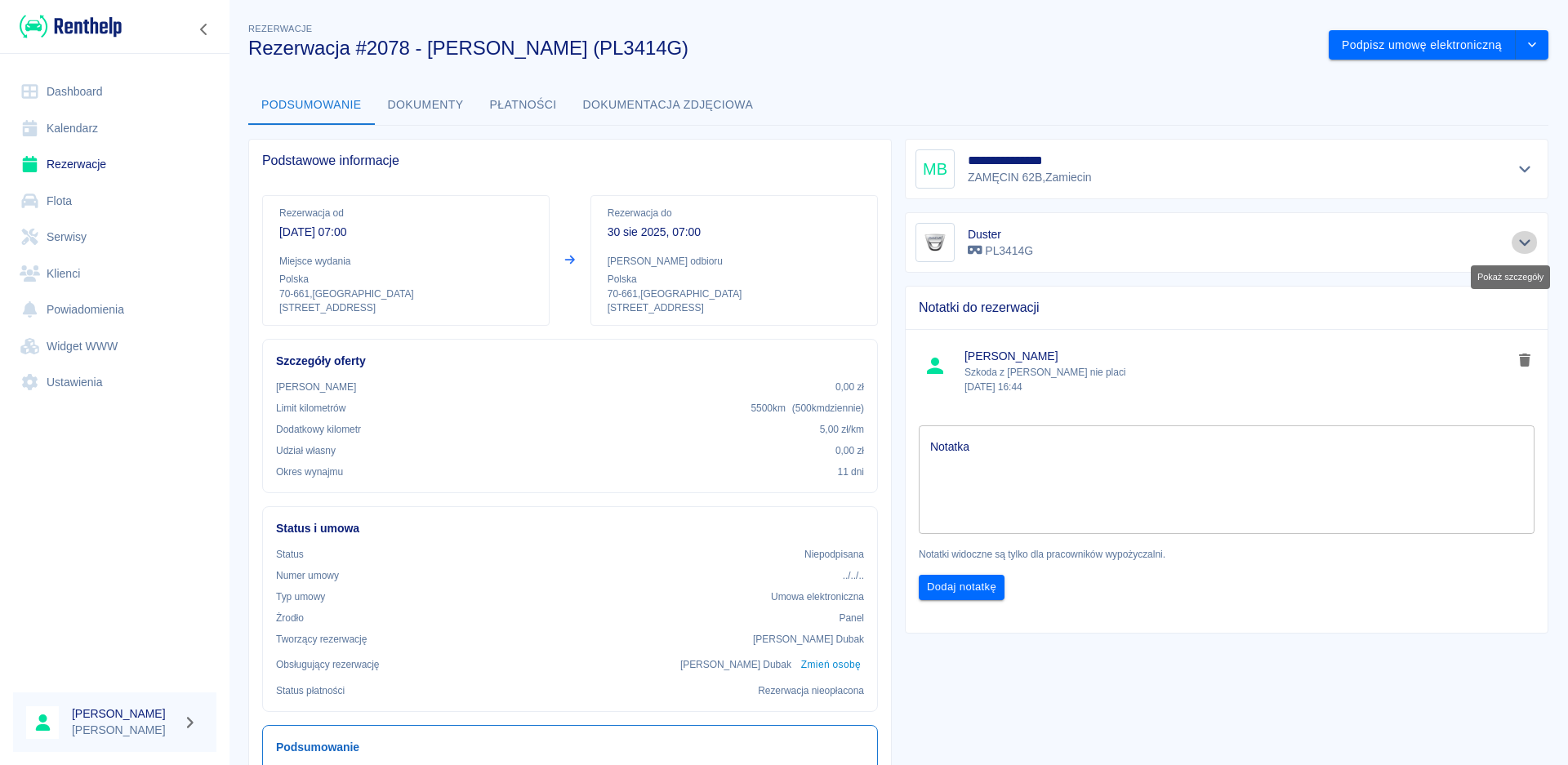
click at [1515, 241] on icon "Pokaż szczegóły" at bounding box center [1525, 242] width 19 height 14
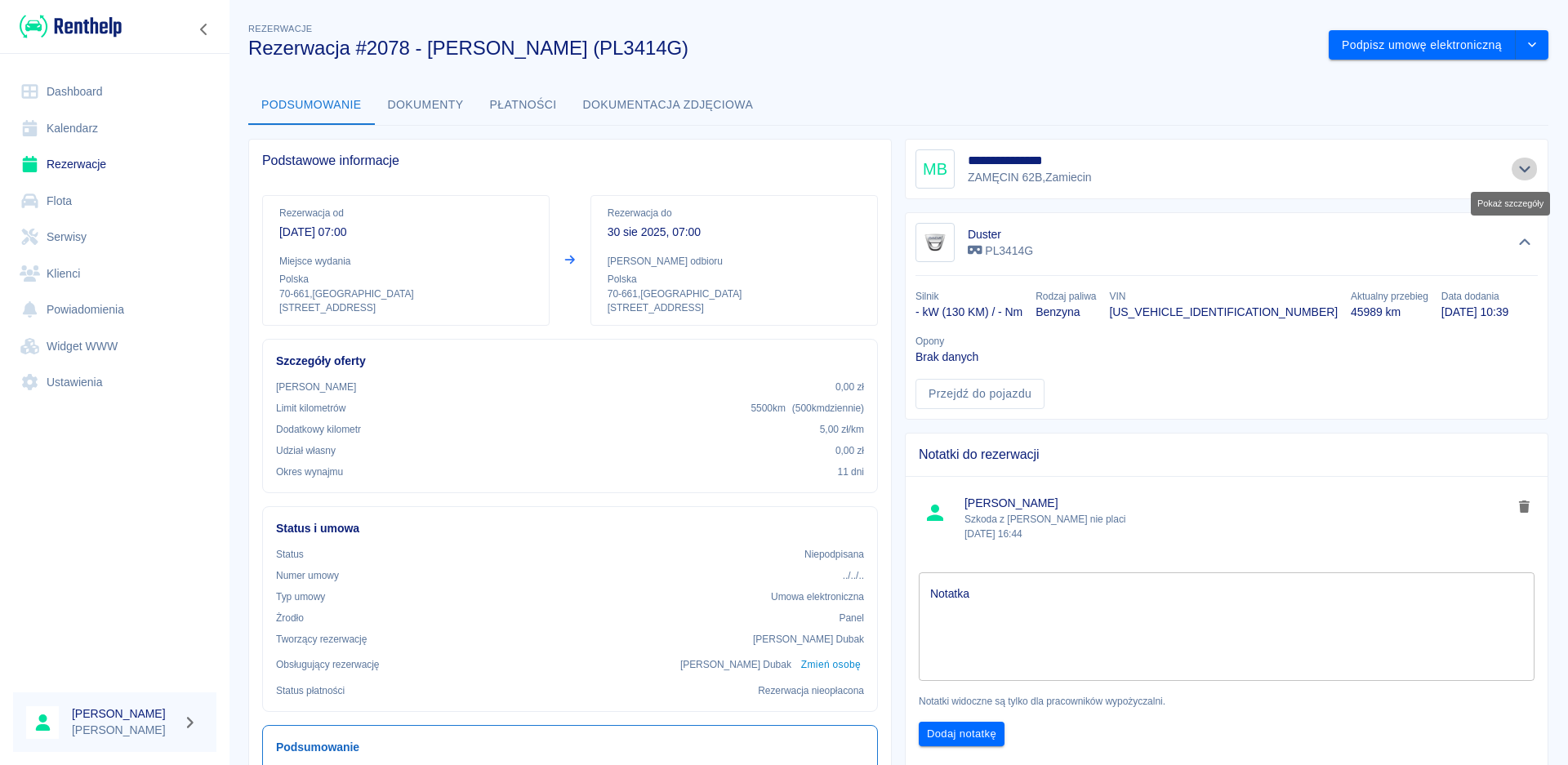
click at [1519, 169] on icon "Pokaż szczegóły" at bounding box center [1525, 169] width 11 height 7
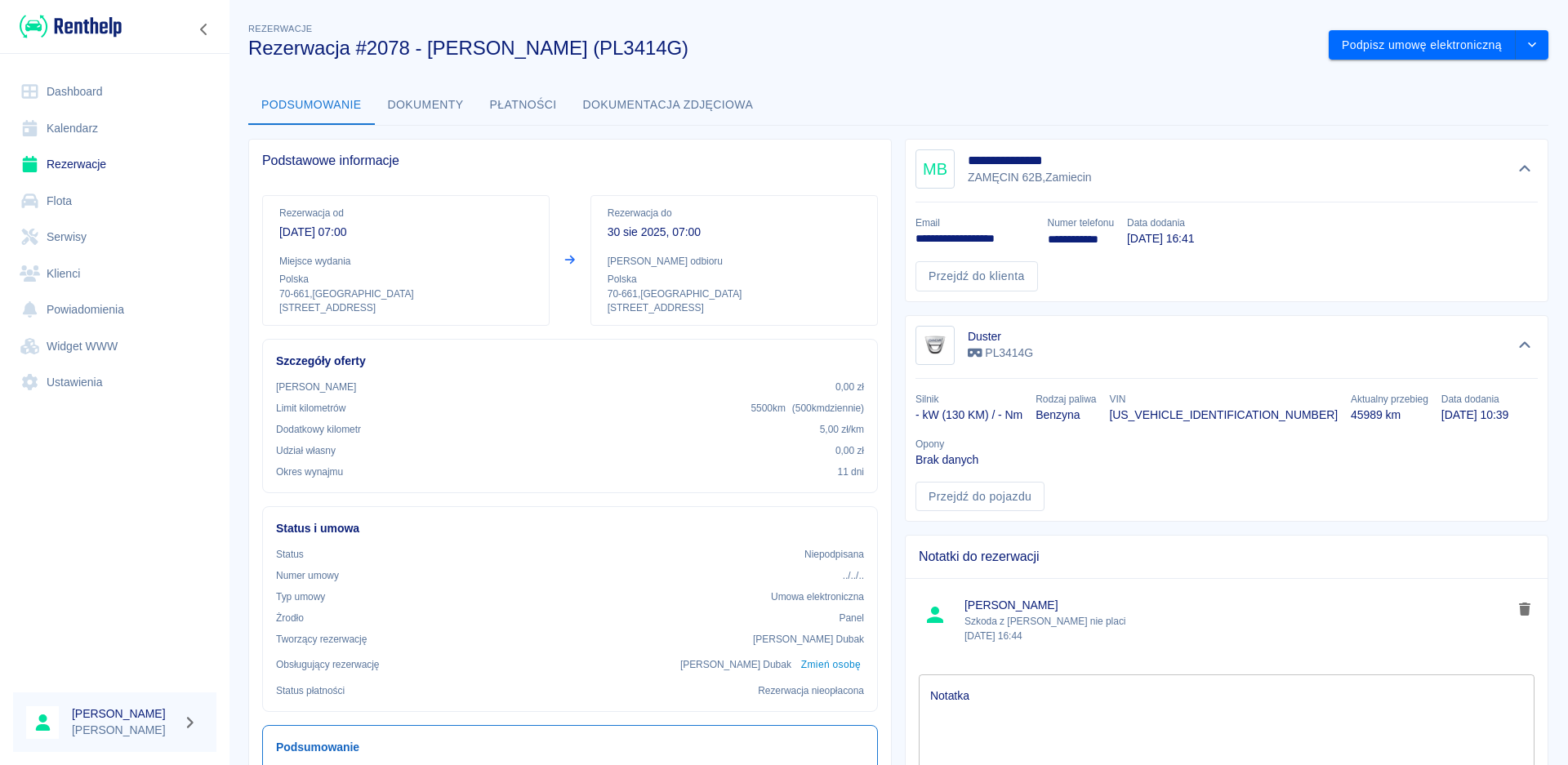
click at [73, 80] on link "Dashboard" at bounding box center [115, 92] width 203 height 36
